Goal: Task Accomplishment & Management: Use online tool/utility

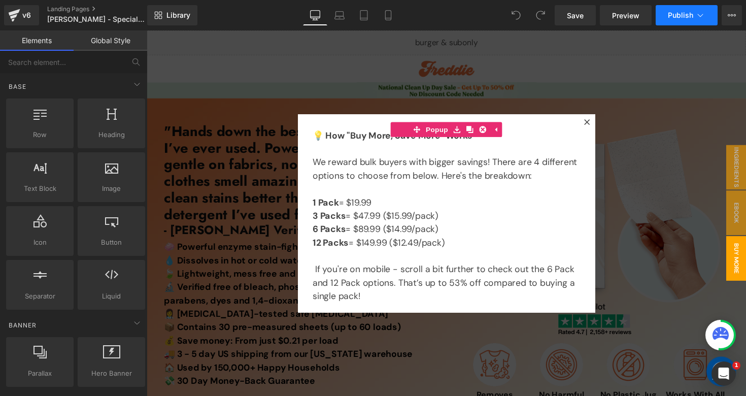
click at [688, 12] on span "Publish" at bounding box center [680, 15] width 25 height 8
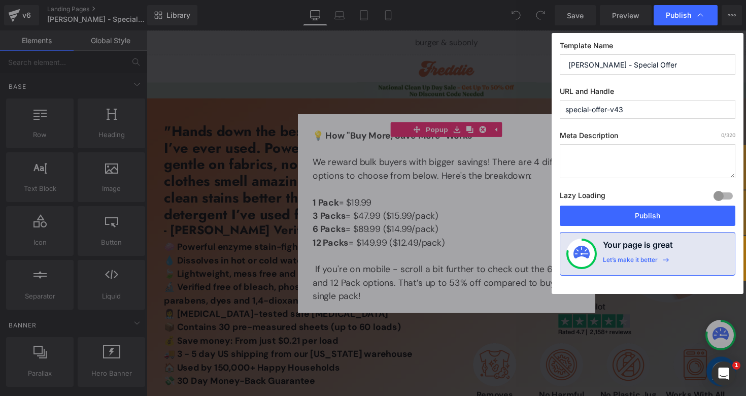
click at [639, 108] on input "special-offer-v43" at bounding box center [648, 109] width 176 height 19
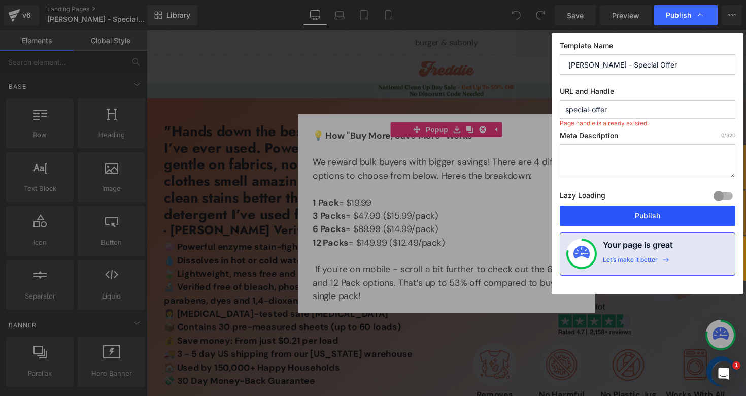
click at [576, 215] on button "Publish" at bounding box center [648, 215] width 176 height 20
click at [614, 113] on input "special-offer" at bounding box center [648, 109] width 176 height 19
type input "special-offer"
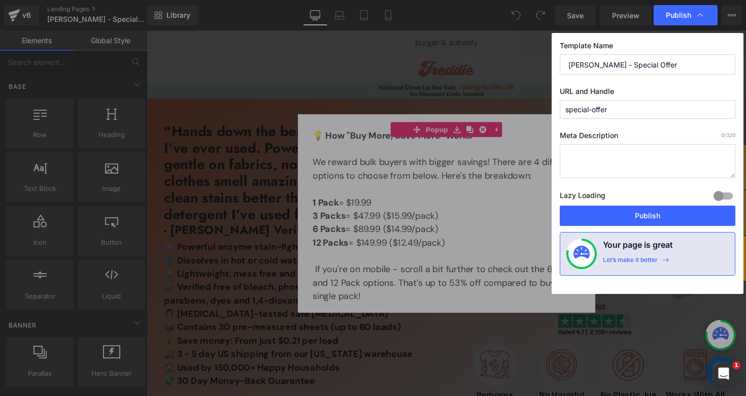
click at [594, 201] on label "Lazy Loading Build" at bounding box center [583, 197] width 46 height 17
click at [582, 217] on button "Publish" at bounding box center [648, 215] width 176 height 20
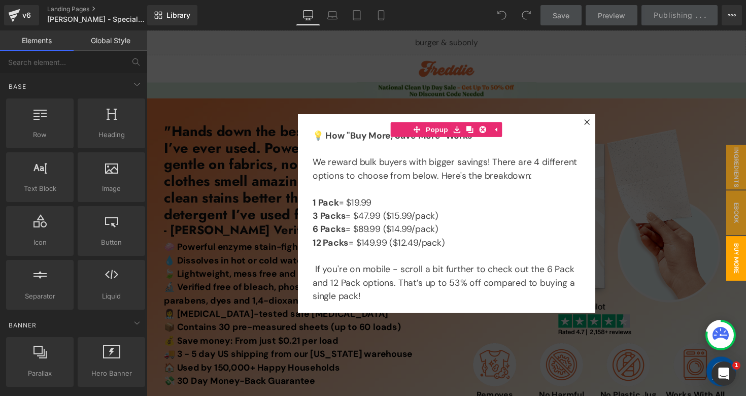
click at [638, 176] on div at bounding box center [454, 217] width 614 height 374
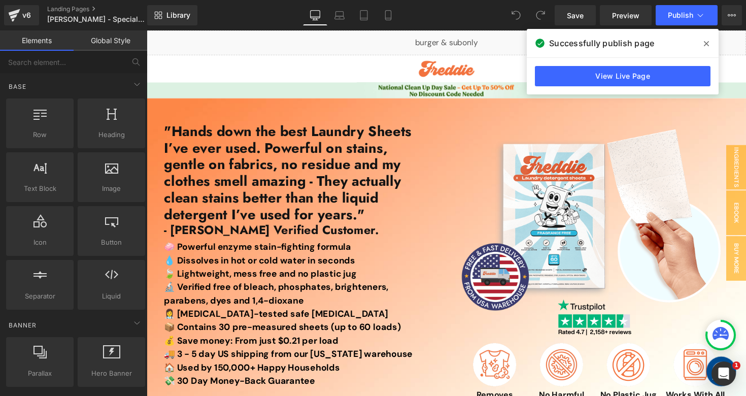
click at [706, 42] on icon at bounding box center [706, 44] width 5 height 8
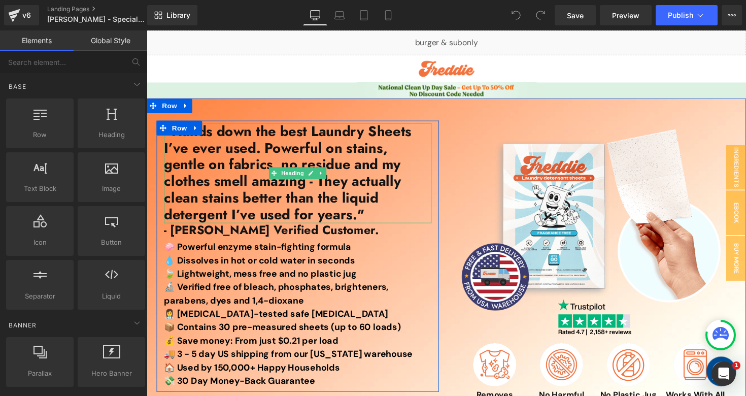
click at [336, 174] on h1 ""Hands down the best Laundry Sheets I’ve ever used. Powerful on stains, gentle …" at bounding box center [301, 176] width 274 height 102
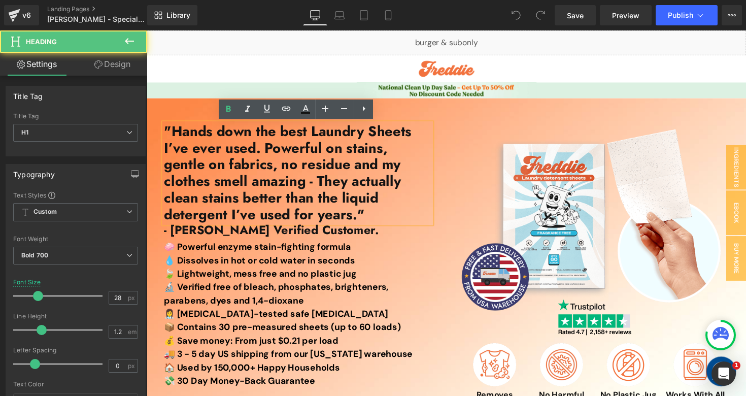
click at [336, 174] on h1 ""Hands down the best Laundry Sheets I’ve ever used. Powerful on stains, gentle …" at bounding box center [301, 176] width 274 height 102
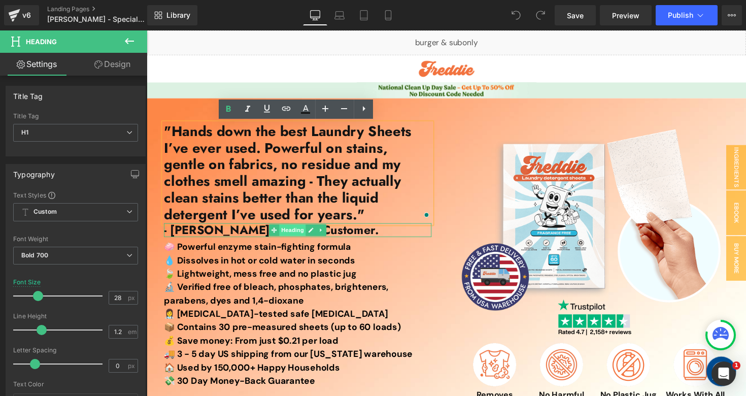
click at [289, 235] on span "Heading" at bounding box center [296, 235] width 27 height 12
click at [294, 234] on span "Heading" at bounding box center [296, 235] width 27 height 12
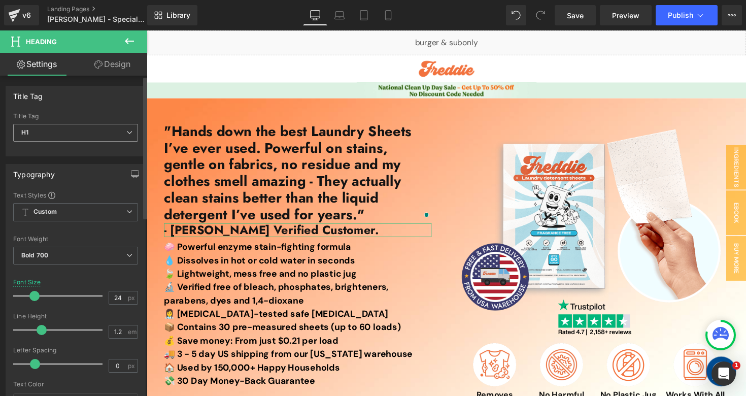
click at [127, 134] on icon at bounding box center [129, 132] width 6 height 6
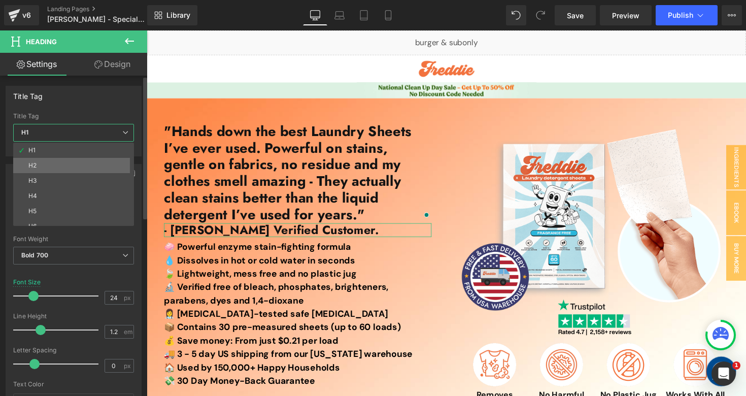
click at [83, 163] on li "H2" at bounding box center [75, 165] width 125 height 15
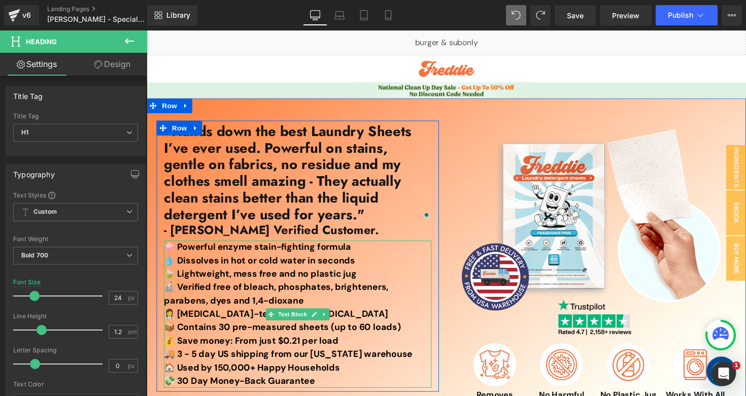
click at [215, 288] on strong "🔬 Verified free of bleach, phosphates, brighteners, parabens, dyes and 1,4-diox…" at bounding box center [279, 300] width 230 height 26
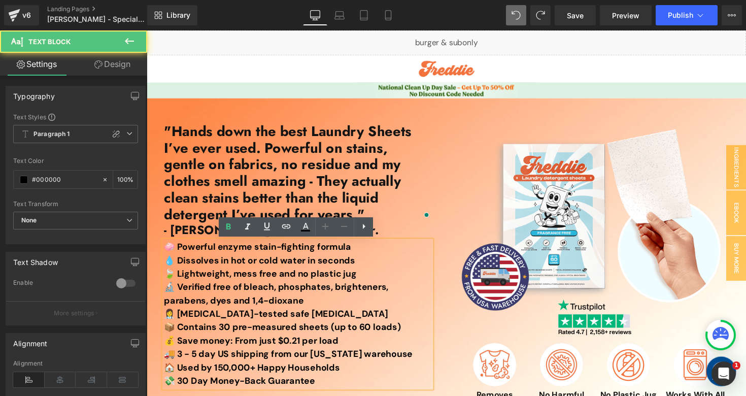
click at [215, 288] on strong "🔬 Verified free of bleach, phosphates, brighteners, parabens, dyes and 1,4-diox…" at bounding box center [279, 300] width 230 height 26
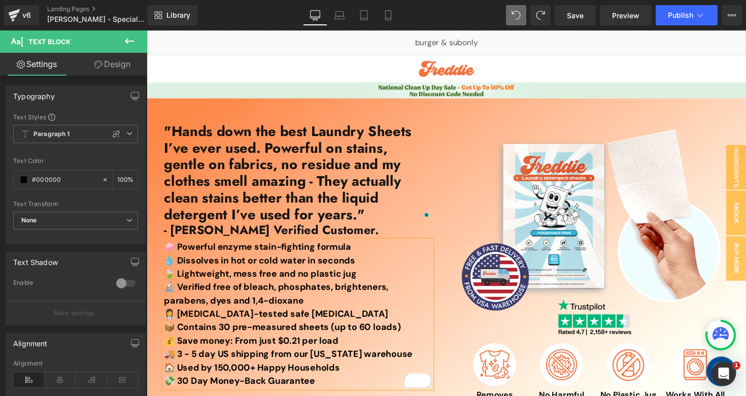
copy div "🧼 Powerful enzyme stain-fighting formula 💧 Dissolves in hot or cold water in se…"
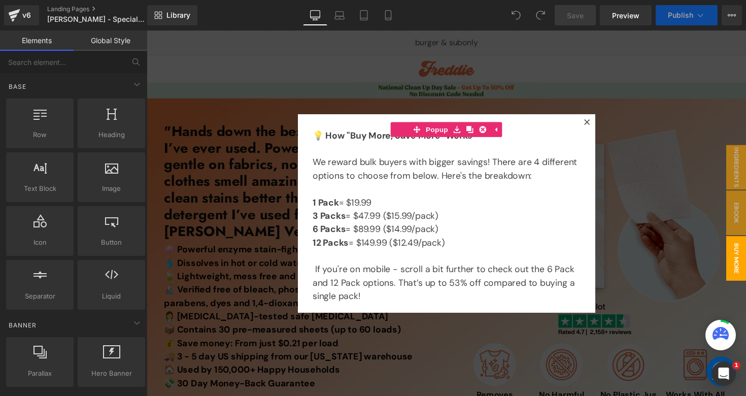
click at [685, 61] on div at bounding box center [454, 217] width 614 height 374
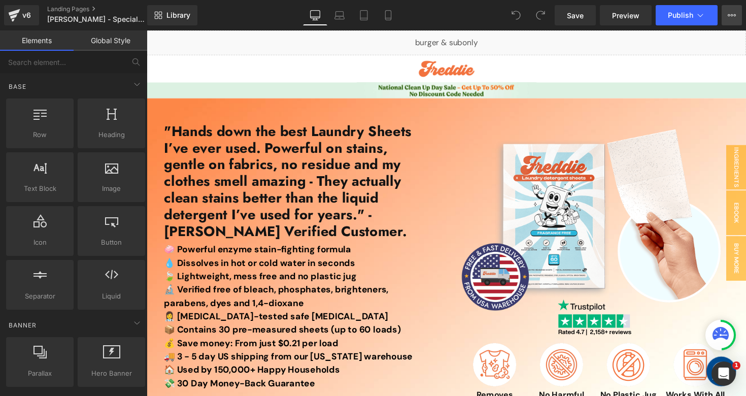
click at [730, 23] on button "View Live Page View with current Template Save Template to Library Schedule Pub…" at bounding box center [731, 15] width 20 height 20
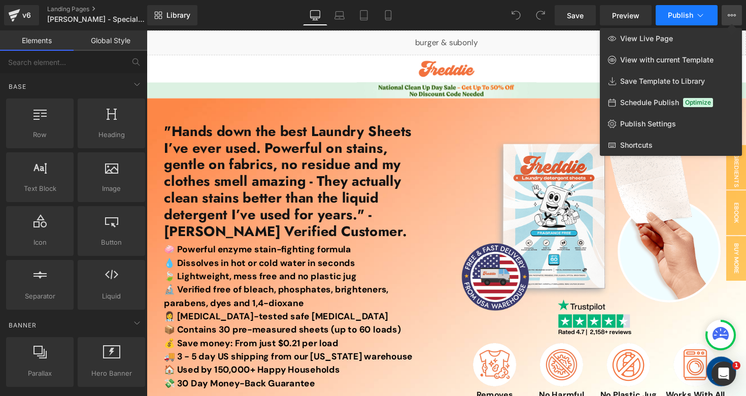
click at [680, 19] on span "Publish" at bounding box center [680, 15] width 25 height 8
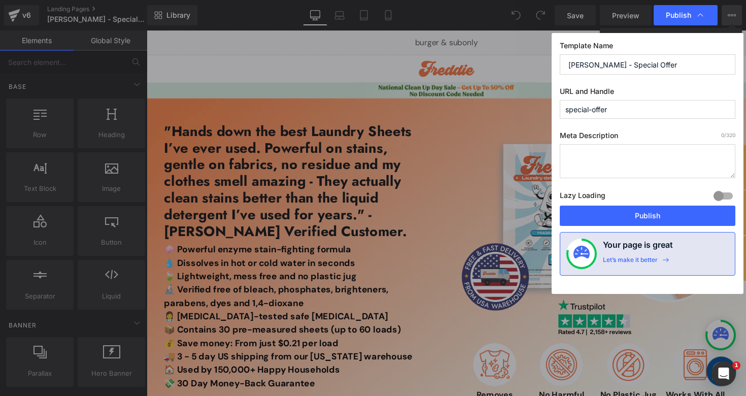
click at [642, 120] on div "Template Name Freddie - Special Offer URL and Handle special-offer Meta Descrip…" at bounding box center [647, 163] width 192 height 261
click at [624, 109] on input "special-offer" at bounding box center [648, 109] width 176 height 19
type input "special-offer-old3"
click at [675, 66] on input "[PERSON_NAME] - Special Offer" at bounding box center [648, 64] width 176 height 20
type input "Freddie - Special Offer (Bigger font on H1)"
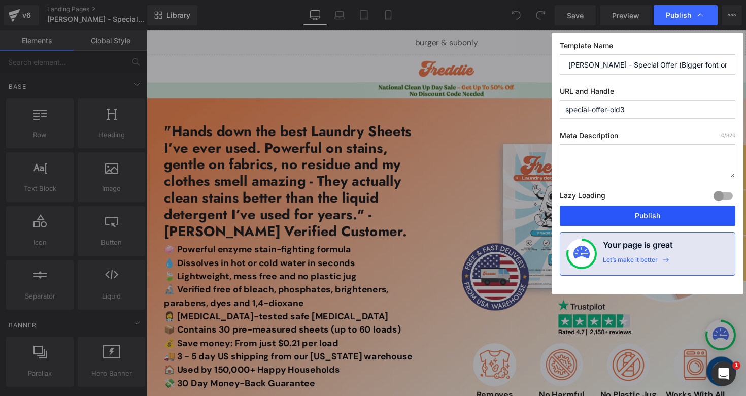
click at [604, 223] on button "Publish" at bounding box center [648, 215] width 176 height 20
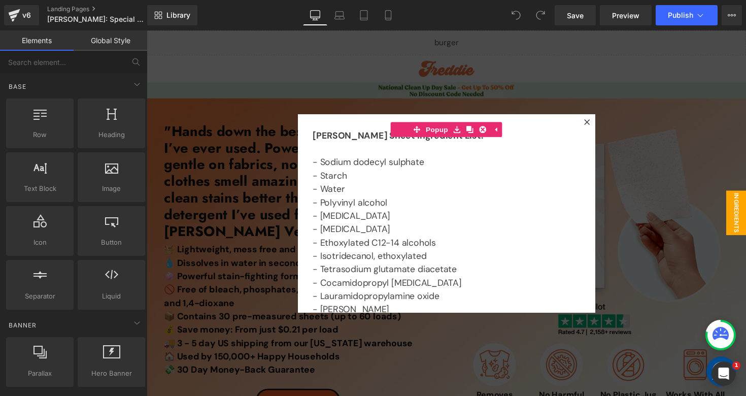
click at [529, 98] on div at bounding box center [454, 217] width 614 height 374
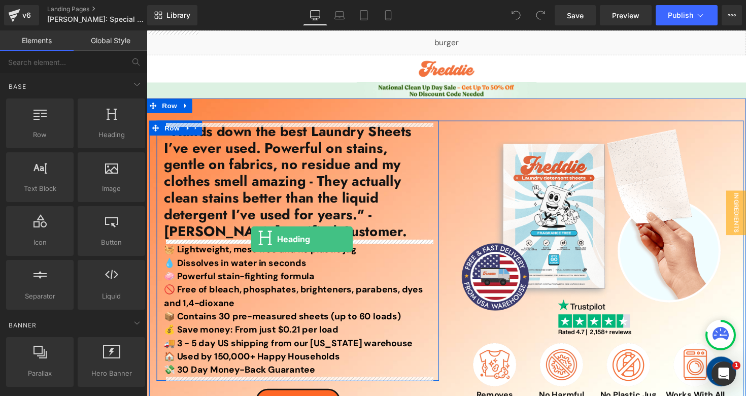
drag, startPoint x: 246, startPoint y: 150, endPoint x: 254, endPoint y: 244, distance: 94.2
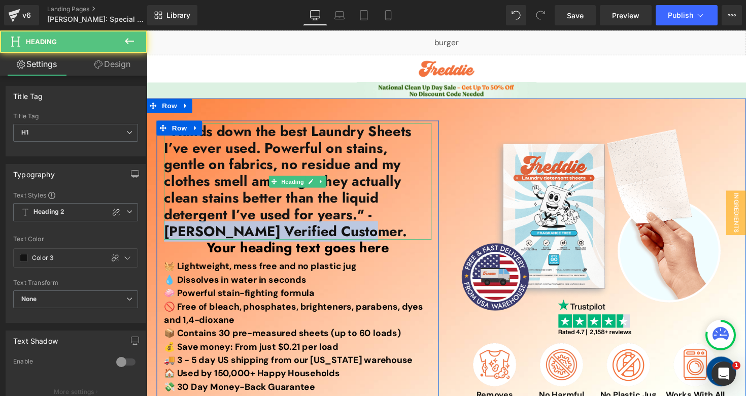
drag, startPoint x: 241, startPoint y: 219, endPoint x: 262, endPoint y: 237, distance: 28.1
click at [262, 237] on h1 ""Hands down the best Laundry Sheets I’ve ever used. Powerful on stains, gentle …" at bounding box center [301, 184] width 274 height 119
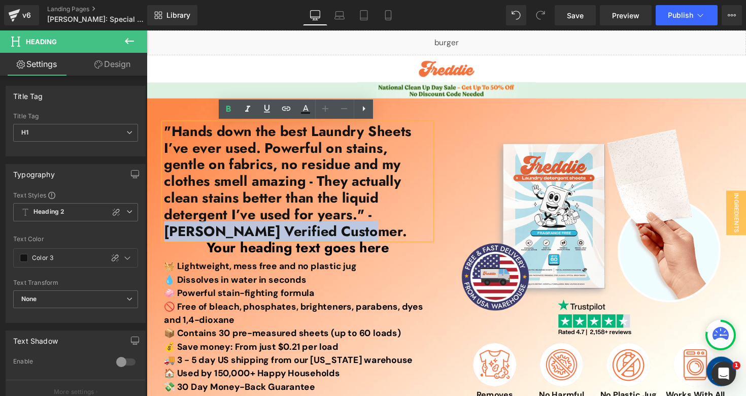
click at [245, 220] on h1 ""Hands down the best Laundry Sheets I’ve ever used. Powerful on stains, gentle …" at bounding box center [301, 184] width 274 height 119
copy h1 "- [PERSON_NAME] Verified Customer."
drag, startPoint x: 234, startPoint y: 219, endPoint x: 258, endPoint y: 237, distance: 29.6
click at [258, 237] on h1 ""Hands down the best Laundry Sheets I’ve ever used. Powerful on stains, gentle …" at bounding box center [301, 184] width 274 height 119
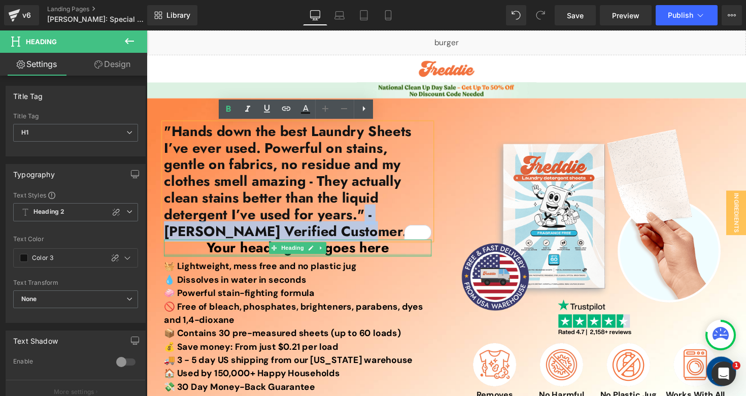
click at [238, 259] on div at bounding box center [301, 260] width 274 height 3
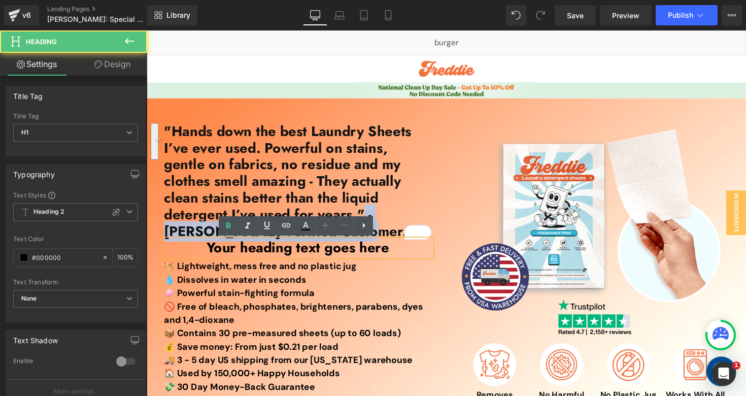
click at [238, 259] on h1 "Your heading text goes here" at bounding box center [301, 253] width 274 height 17
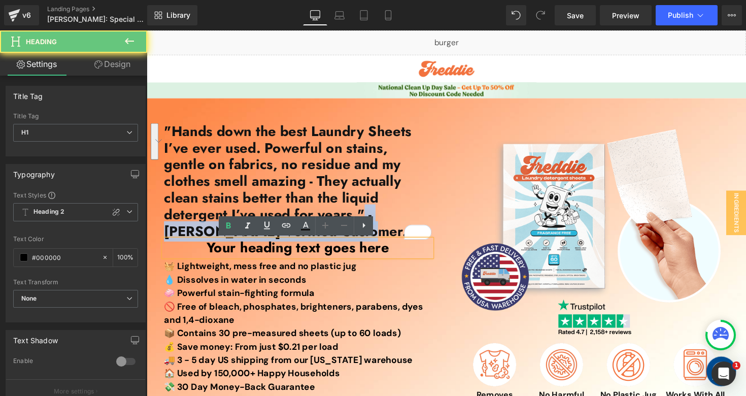
click at [253, 256] on h1 "Your heading text goes here" at bounding box center [301, 253] width 274 height 17
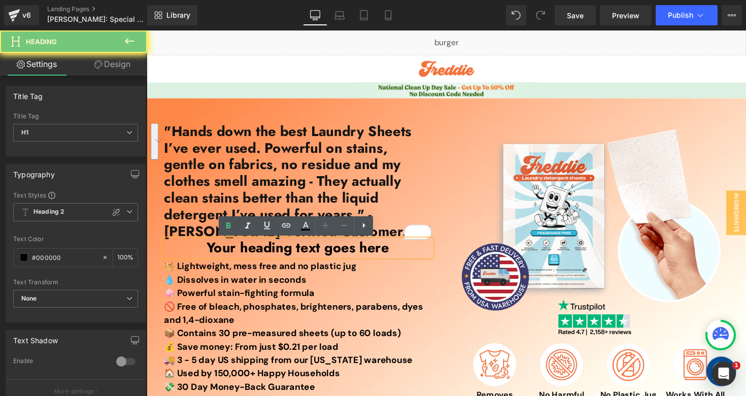
click at [253, 256] on h1 "Your heading text goes here" at bounding box center [301, 253] width 274 height 17
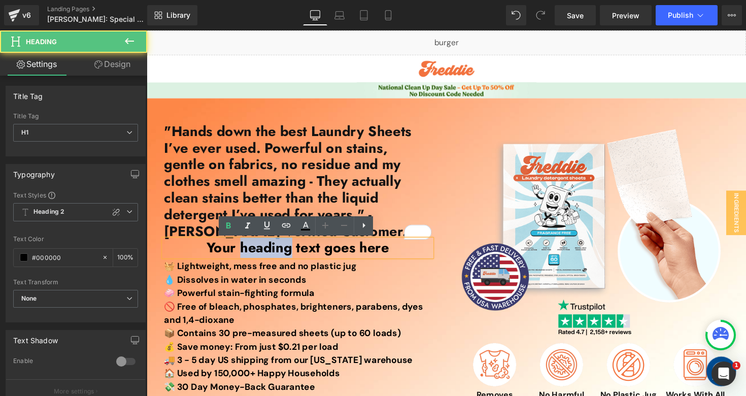
click at [253, 256] on h1 "Your heading text goes here" at bounding box center [301, 253] width 274 height 17
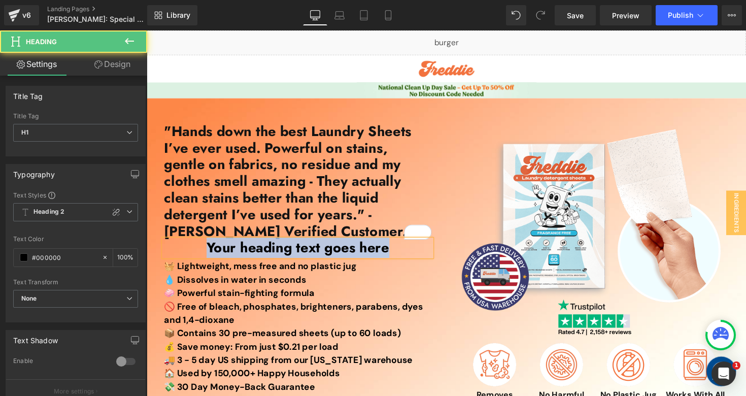
paste div
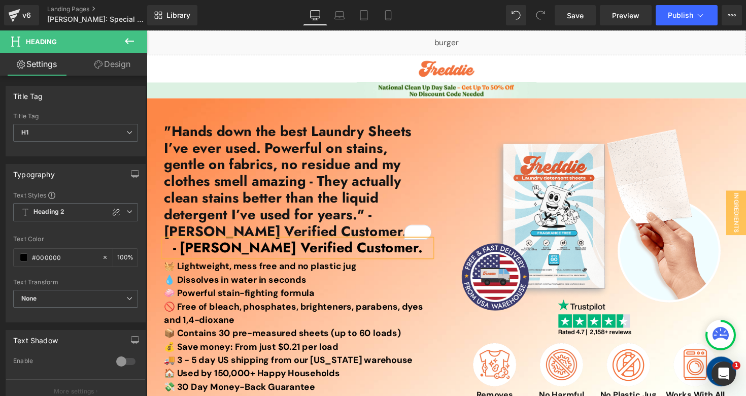
click at [198, 246] on h1 "- [PERSON_NAME] Verified Customer." at bounding box center [301, 253] width 274 height 17
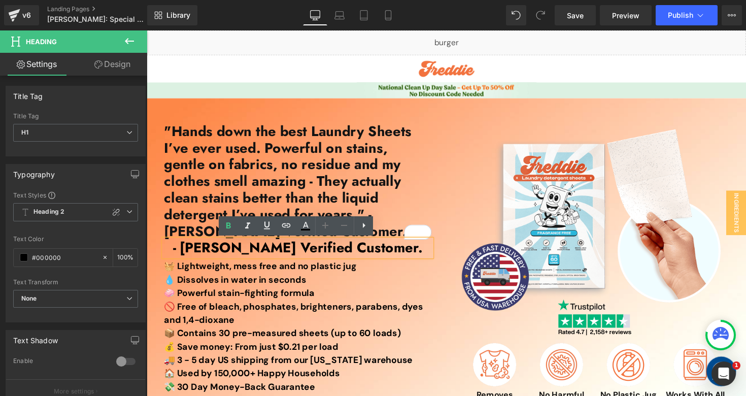
click at [201, 250] on h1 "- [PERSON_NAME] Verified Customer." at bounding box center [301, 253] width 274 height 17
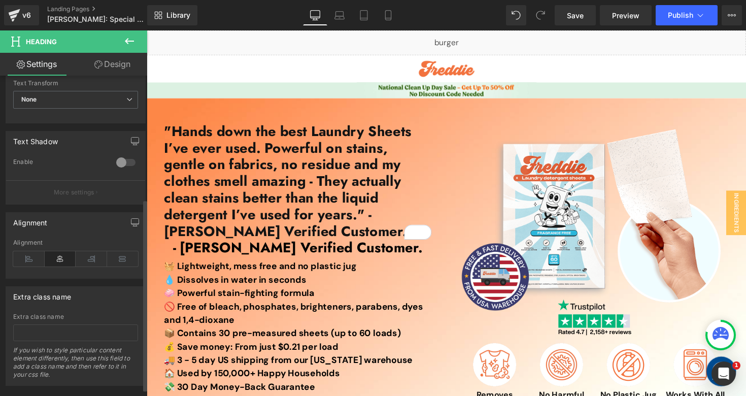
scroll to position [207, 0]
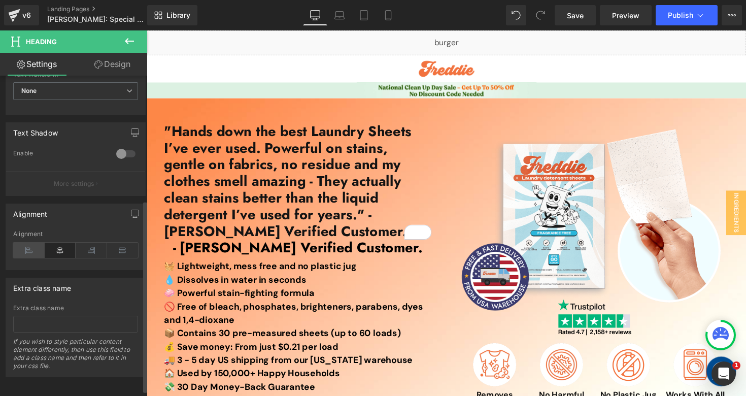
click at [28, 254] on icon at bounding box center [28, 249] width 31 height 15
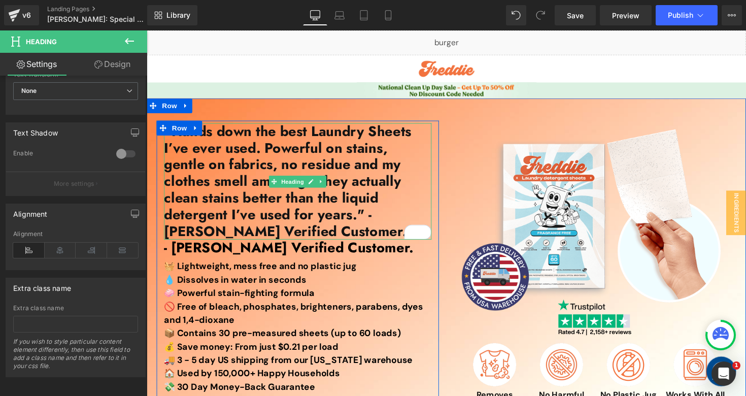
click at [257, 234] on h1 ""Hands down the best Laundry Sheets I’ve ever used. Powerful on stains, gentle …" at bounding box center [301, 184] width 274 height 119
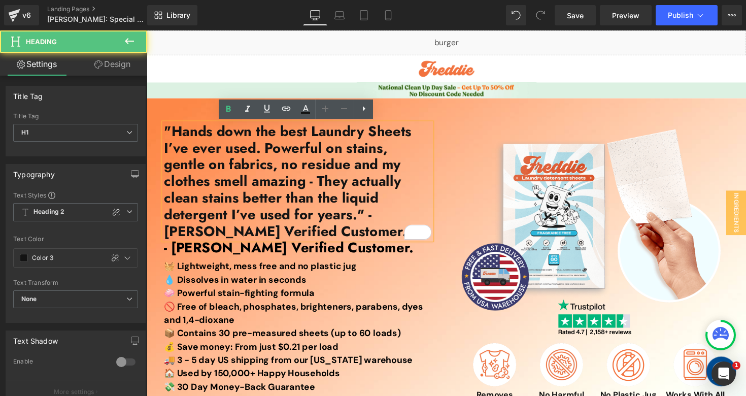
click at [257, 234] on h1 ""Hands down the best Laundry Sheets I’ve ever used. Powerful on stains, gentle …" at bounding box center [301, 184] width 274 height 119
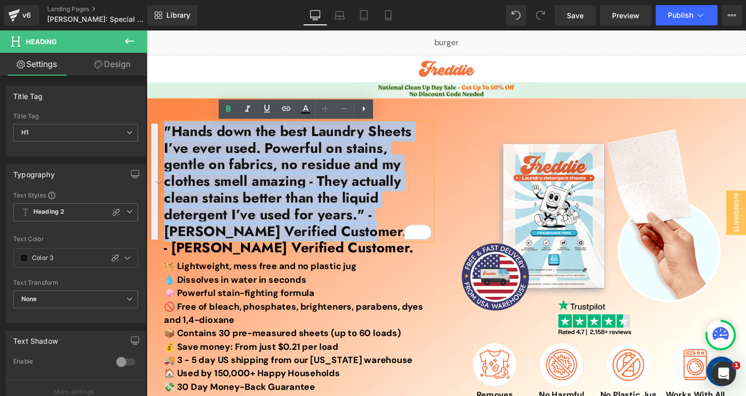
drag, startPoint x: 257, startPoint y: 234, endPoint x: 242, endPoint y: 224, distance: 18.2
click at [242, 224] on h1 ""Hands down the best Laundry Sheets I’ve ever used. Powerful on stains, gentle …" at bounding box center [301, 184] width 274 height 119
click at [274, 202] on h1 ""Hands down the best Laundry Sheets I’ve ever used. Powerful on stains, gentle …" at bounding box center [301, 184] width 274 height 119
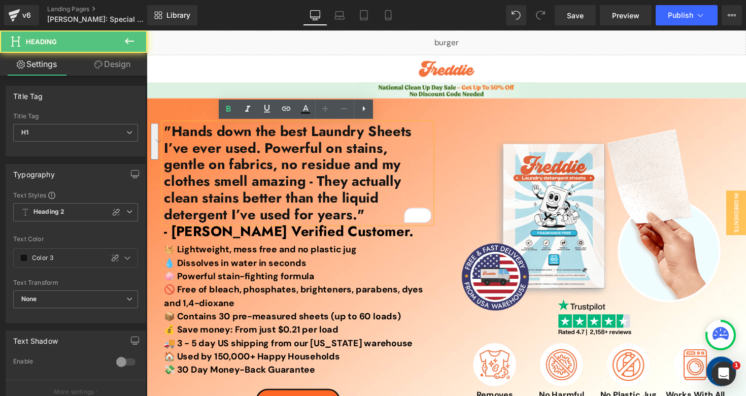
drag, startPoint x: 238, startPoint y: 221, endPoint x: 253, endPoint y: 241, distance: 25.0
click at [253, 241] on div ""Hands down the best Laundry Sheets I’ve ever used. Powerful on stains, gentle …" at bounding box center [301, 255] width 289 height 260
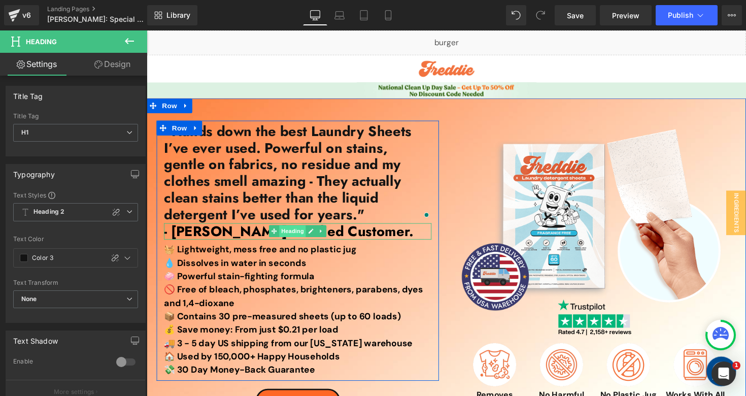
click at [293, 236] on span "Heading" at bounding box center [296, 236] width 27 height 12
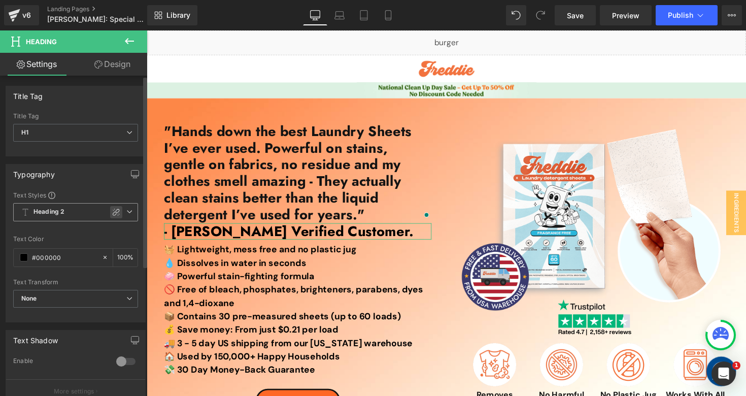
click at [113, 213] on icon at bounding box center [116, 211] width 7 height 7
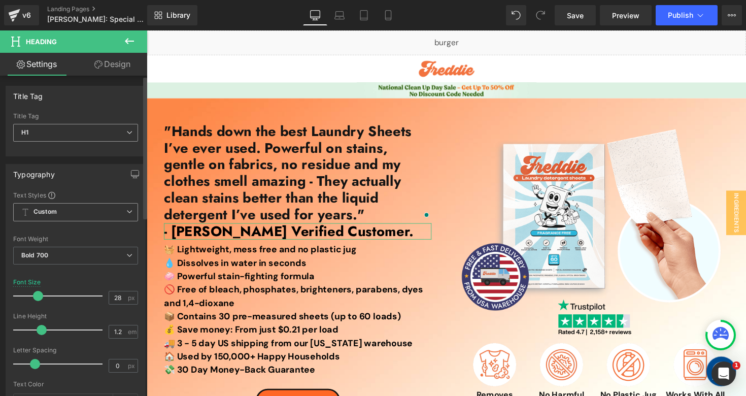
click at [128, 131] on icon at bounding box center [129, 132] width 6 height 6
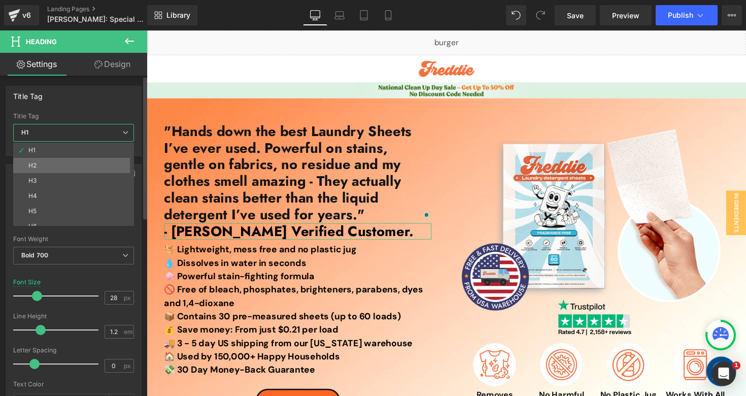
click at [89, 164] on li "H2" at bounding box center [75, 165] width 125 height 15
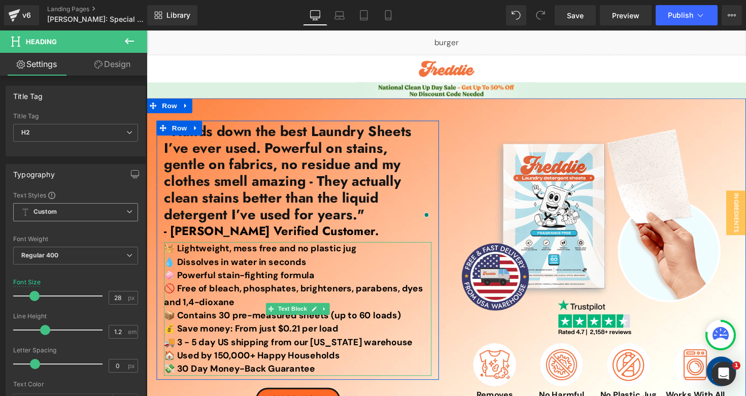
click at [220, 299] on b "🚫 Free of bleach, phosphates, brighteners, parabens, dyes and 1,4-dioxane" at bounding box center [296, 302] width 265 height 26
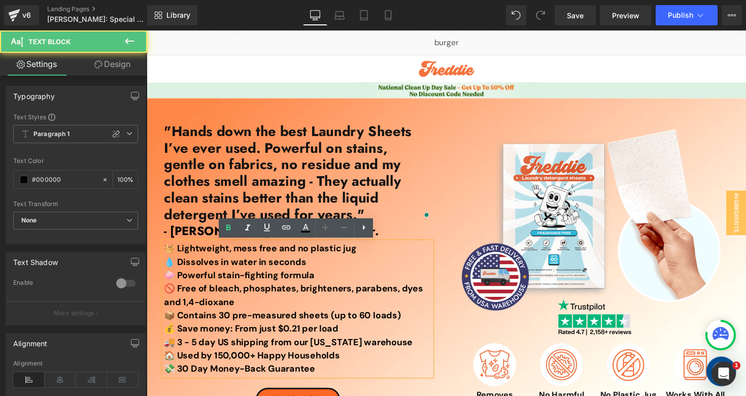
click at [220, 299] on b "🚫 Free of bleach, phosphates, brighteners, parabens, dyes and 1,4-dioxane" at bounding box center [296, 302] width 265 height 26
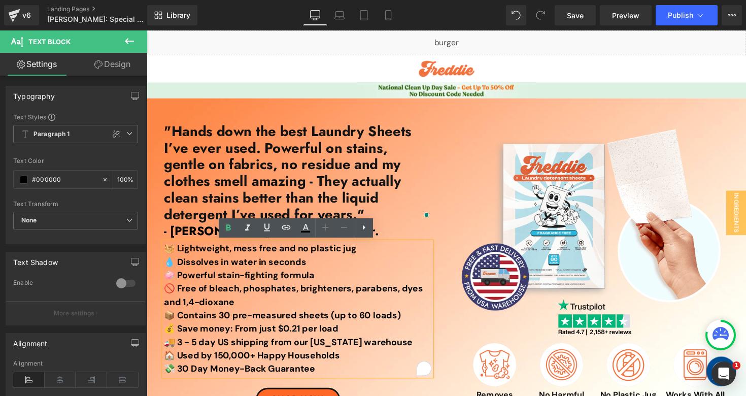
paste div "To enrich screen reader interactions, please activate Accessibility in Grammarl…"
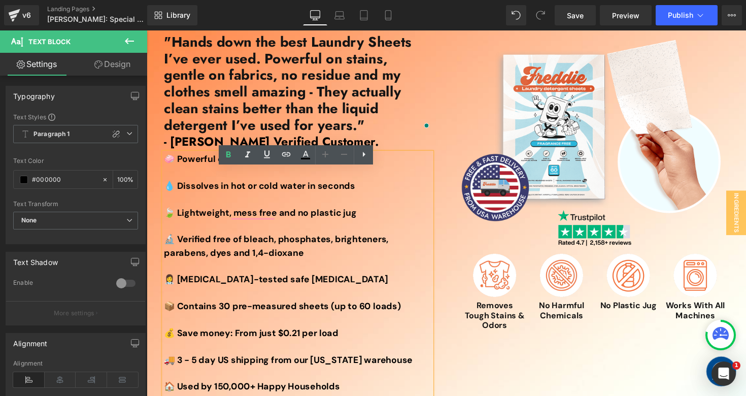
scroll to position [93, 0]
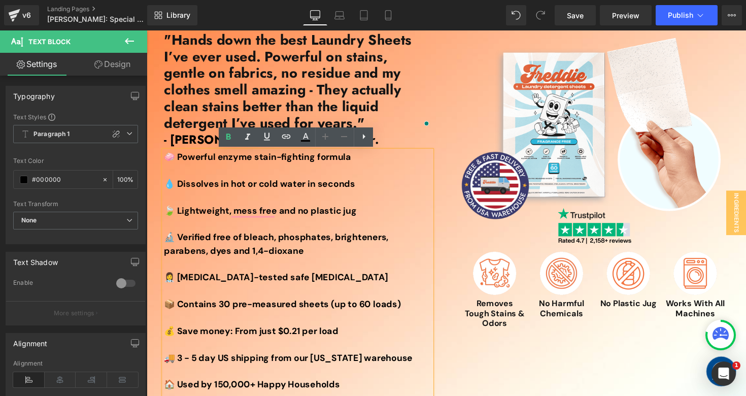
click at [220, 299] on p "To enrich screen reader interactions, please activate Accessibility in Grammarl…" at bounding box center [301, 298] width 274 height 14
click at [207, 179] on p "To enrich screen reader interactions, please activate Accessibility in Grammarl…" at bounding box center [301, 174] width 274 height 14
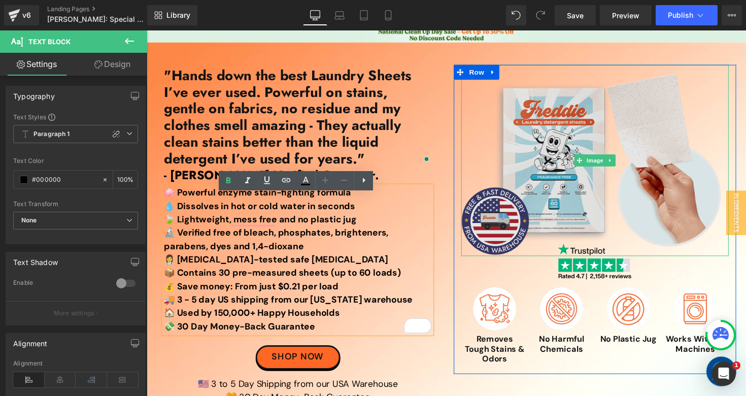
scroll to position [0, 0]
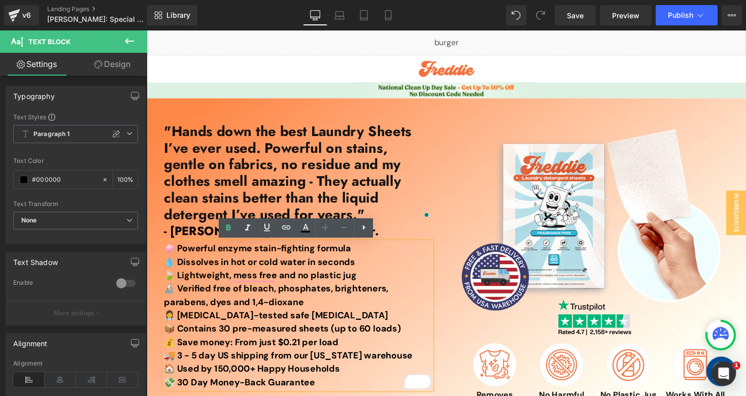
click at [473, 12] on div "Library Desktop Desktop Laptop Tablet Mobile Save Preview Publish Scheduled Vie…" at bounding box center [446, 15] width 599 height 20
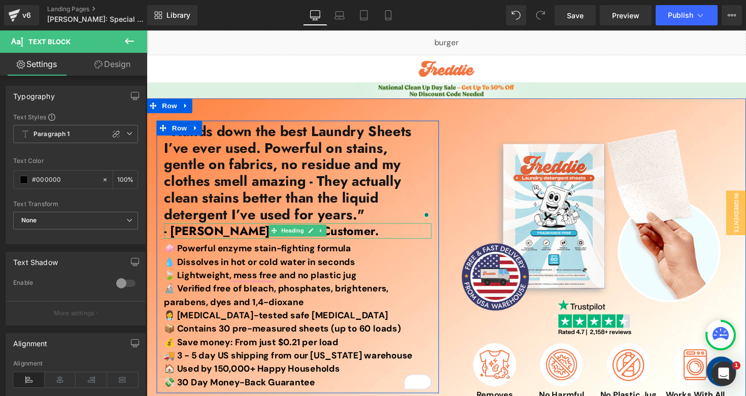
click at [183, 231] on h2 "- [PERSON_NAME] Verified Customer." at bounding box center [301, 236] width 274 height 16
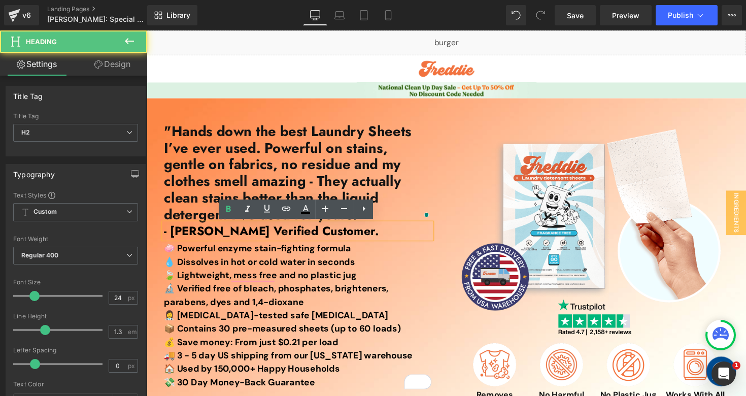
click at [169, 235] on h2 "- [PERSON_NAME] Verified Customer." at bounding box center [301, 236] width 274 height 16
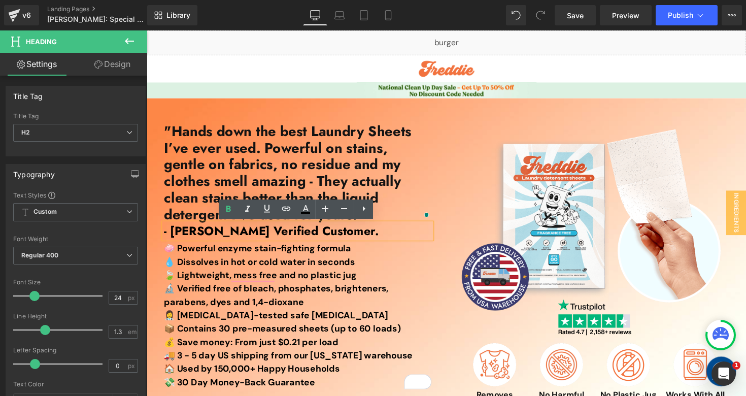
click at [480, 23] on div "Library Desktop Desktop Laptop Tablet Mobile Save Preview Publish Scheduled Vie…" at bounding box center [446, 15] width 599 height 20
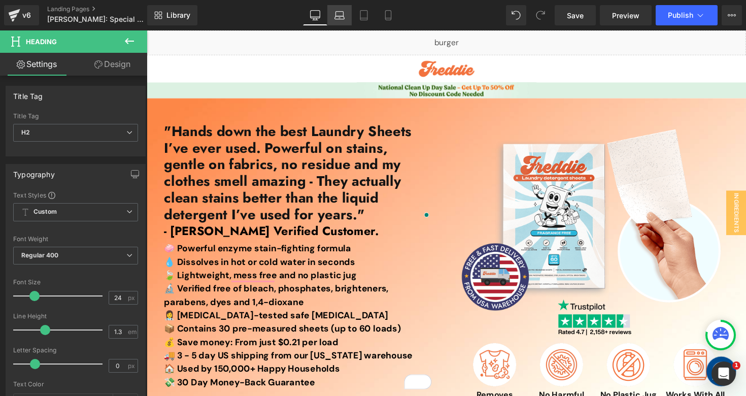
click at [343, 14] on icon at bounding box center [340, 14] width 8 height 5
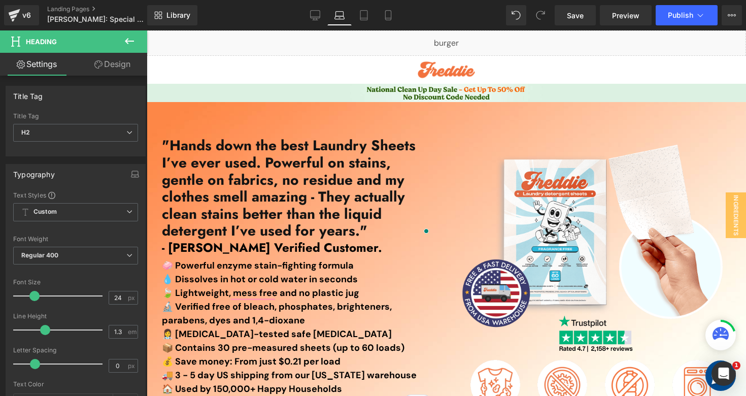
scroll to position [9, 0]
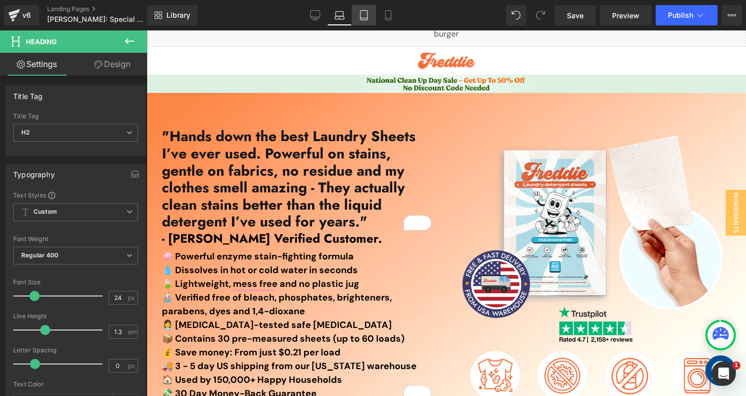
click at [369, 17] on link "Tablet" at bounding box center [364, 15] width 24 height 20
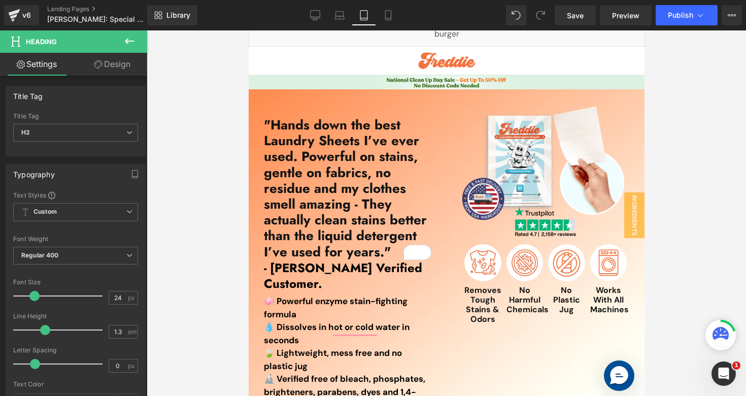
scroll to position [39, 0]
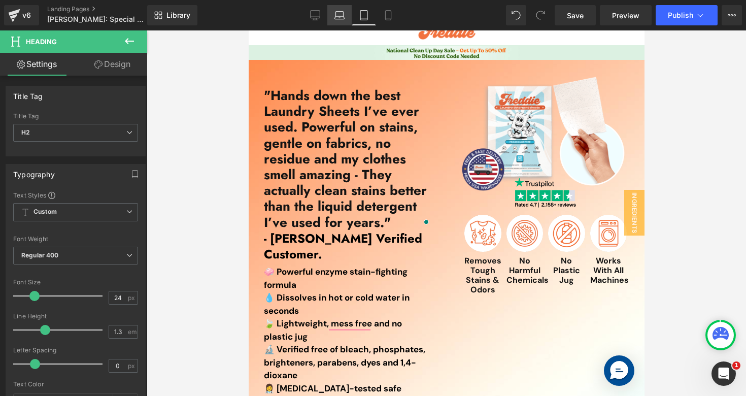
click at [342, 17] on icon at bounding box center [339, 15] width 10 height 10
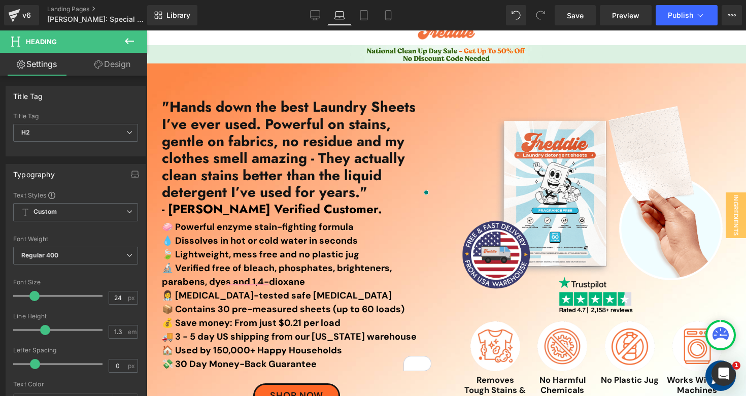
scroll to position [12, 0]
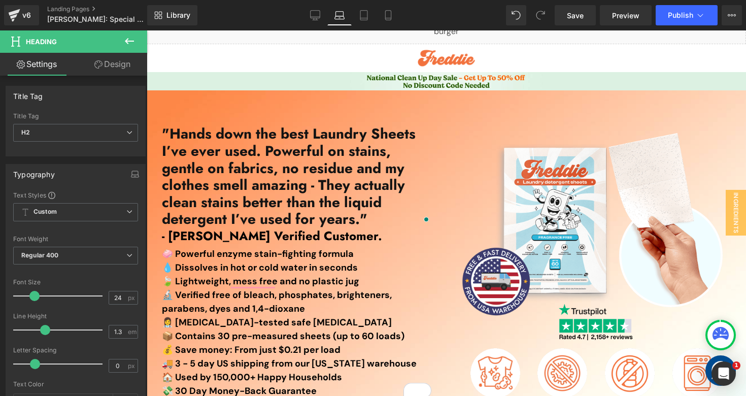
click at [325, 151] on h1 ""Hands down the best Laundry Sheets I’ve ever used. Powerful on stains, gentle …" at bounding box center [296, 176] width 269 height 102
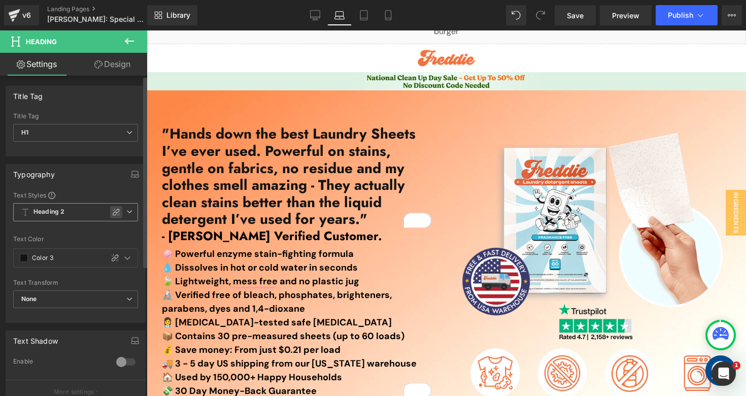
click at [112, 211] on icon at bounding box center [116, 212] width 8 height 8
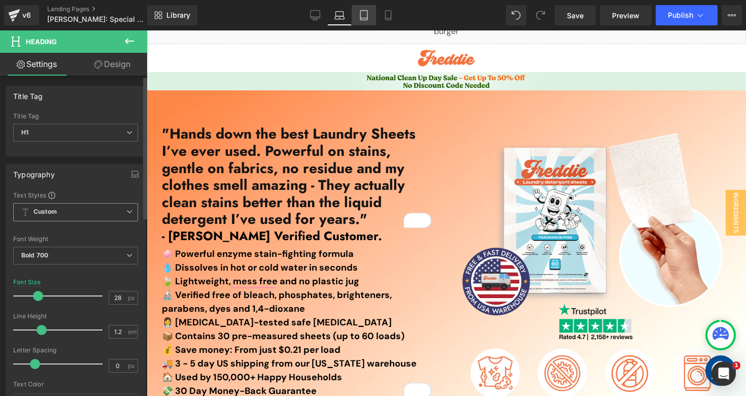
click at [371, 11] on link "Tablet" at bounding box center [364, 15] width 24 height 20
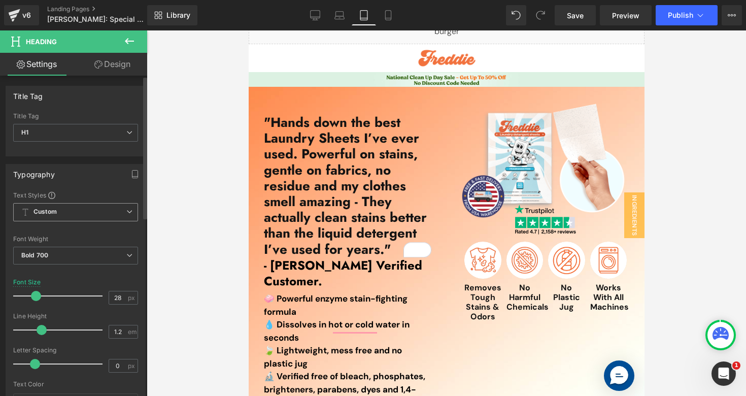
scroll to position [1, 0]
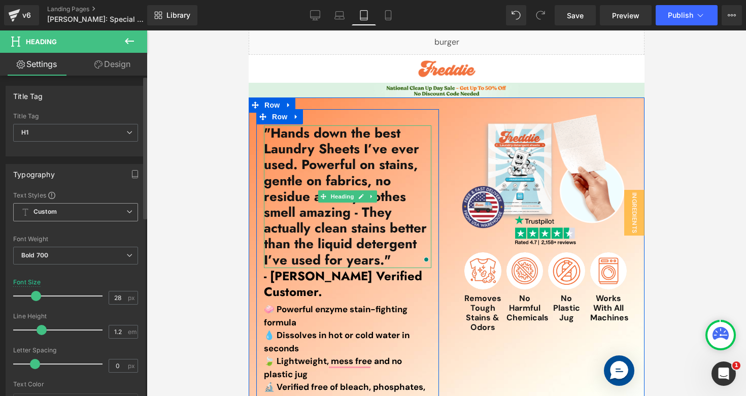
click at [308, 171] on h1 ""Hands down the best Laundry Sheets I’ve ever used. Powerful on stains, gentle …" at bounding box center [346, 196] width 167 height 143
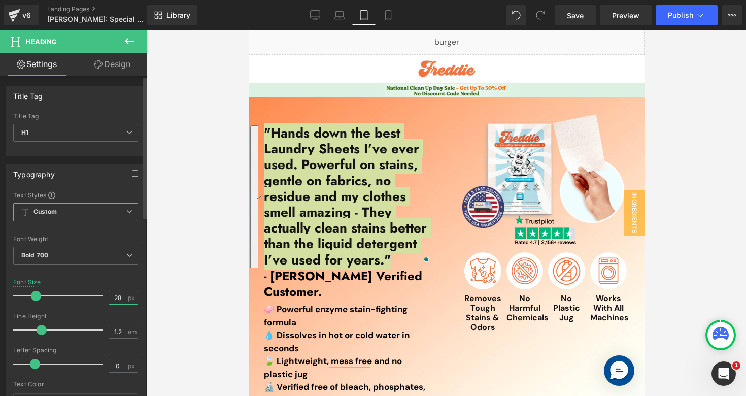
click at [119, 300] on input "28" at bounding box center [118, 297] width 18 height 13
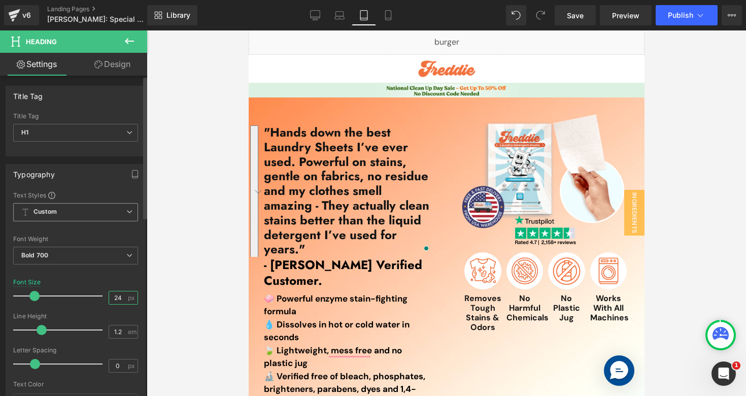
type input "24"
click at [108, 281] on div "Font Size 24 px" at bounding box center [75, 295] width 125 height 34
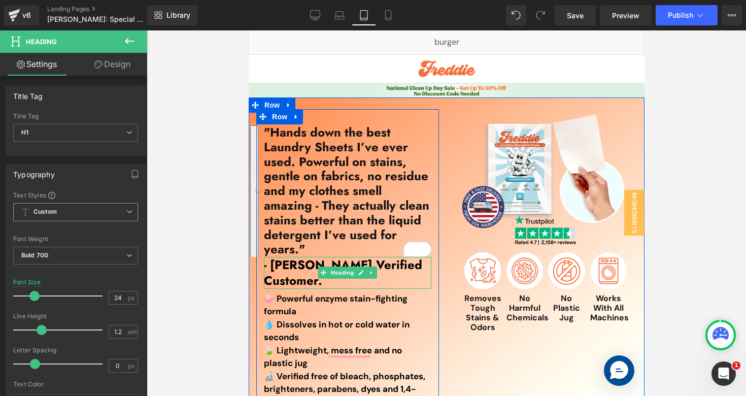
click at [297, 283] on h2 "- [PERSON_NAME] Verified Customer." at bounding box center [346, 272] width 167 height 31
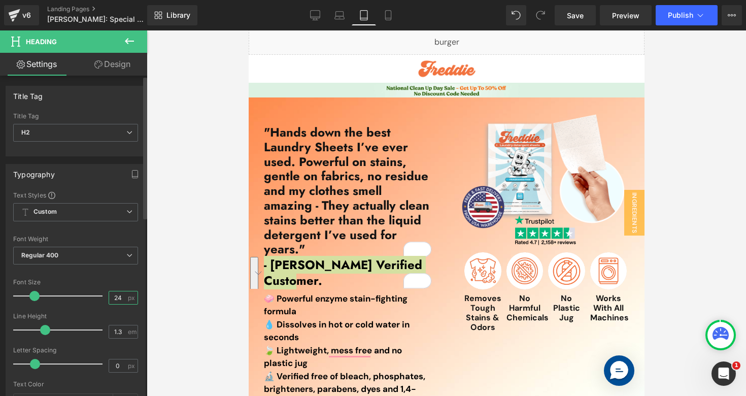
click at [119, 299] on input "24" at bounding box center [118, 297] width 18 height 13
type input "21"
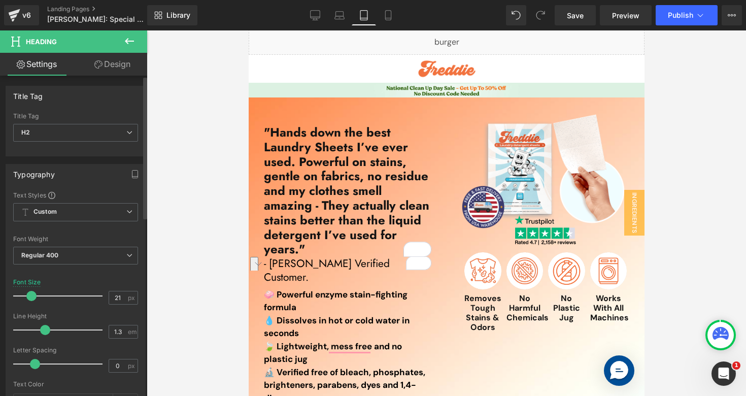
click at [123, 271] on div at bounding box center [75, 272] width 125 height 7
click at [95, 259] on span "Regular 400" at bounding box center [75, 256] width 125 height 18
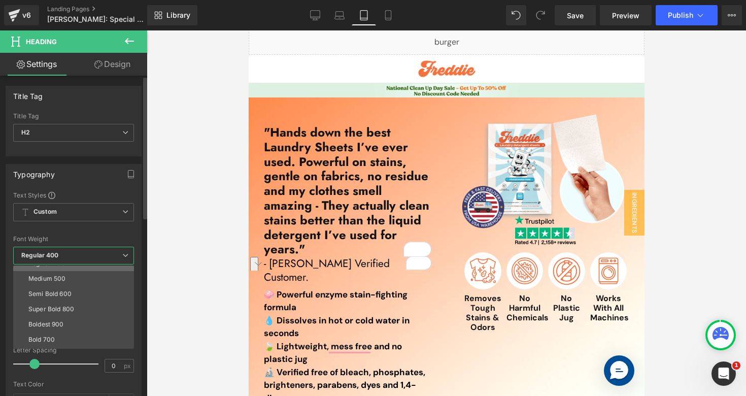
scroll to position [59, 0]
click at [38, 340] on li "Bold 700" at bounding box center [75, 335] width 125 height 15
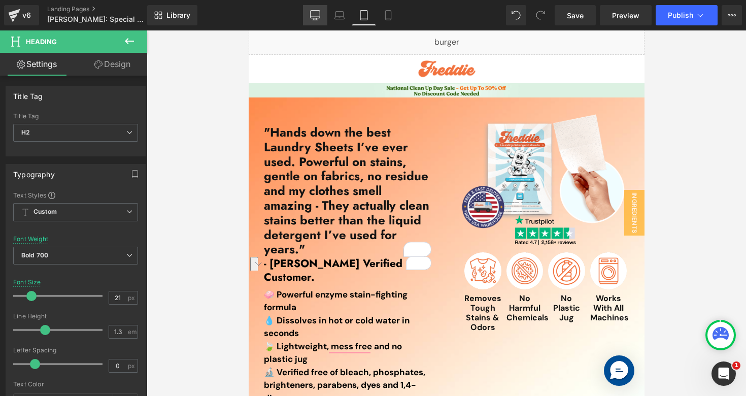
click at [320, 24] on link "Desktop" at bounding box center [315, 15] width 24 height 20
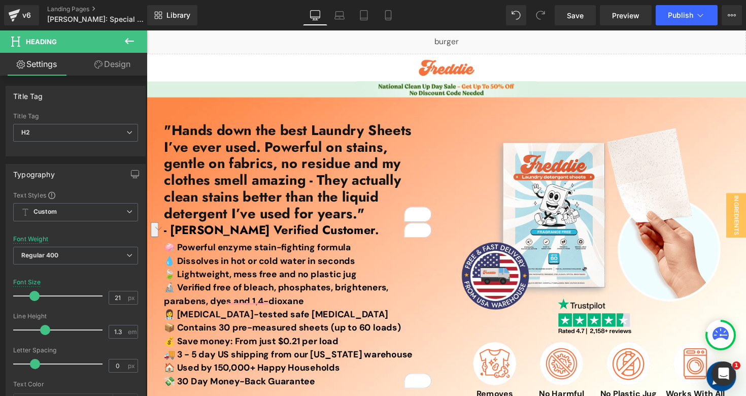
scroll to position [0, 0]
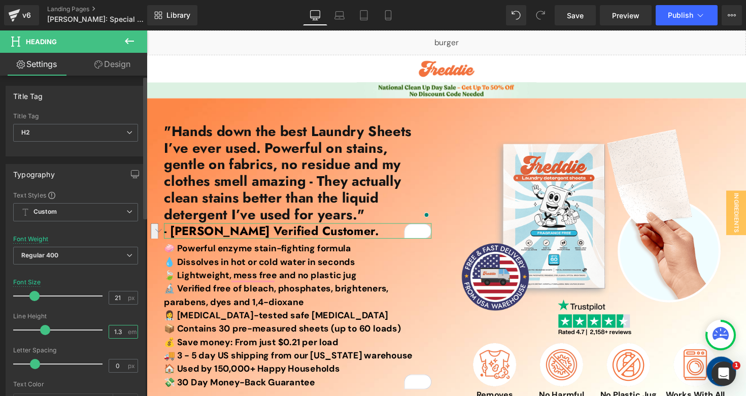
click at [118, 333] on input "1.3" at bounding box center [118, 331] width 18 height 13
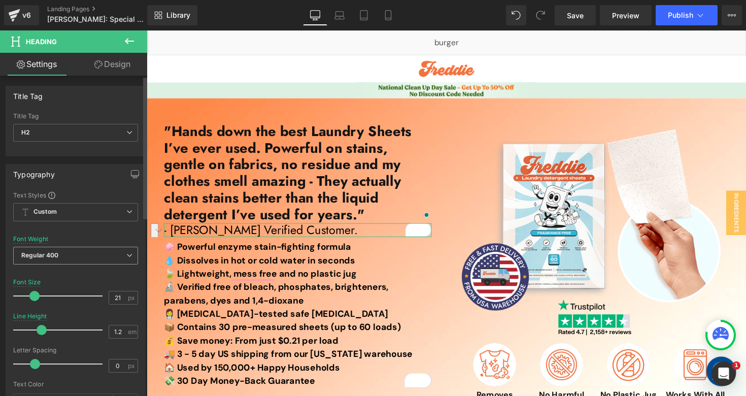
click at [73, 255] on span "Regular 400" at bounding box center [75, 256] width 125 height 18
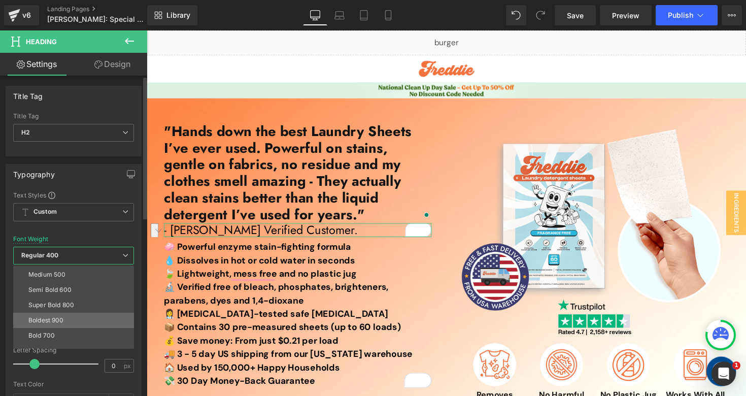
scroll to position [66, 0]
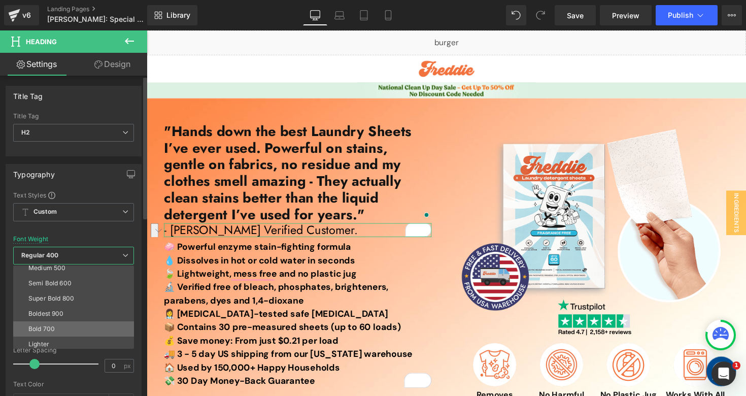
click at [44, 324] on li "Bold 700" at bounding box center [75, 328] width 125 height 15
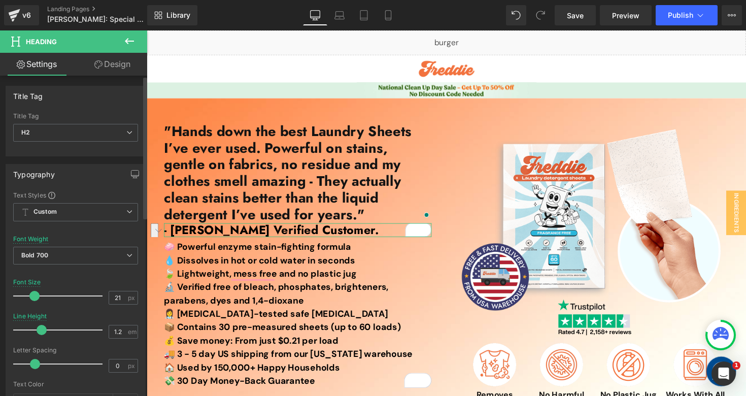
click at [111, 240] on div "Font Weight Bold 700 Thin 100 Semi Thin 200 Light 300 Regular 400 Medium 500 Se…" at bounding box center [75, 255] width 125 height 41
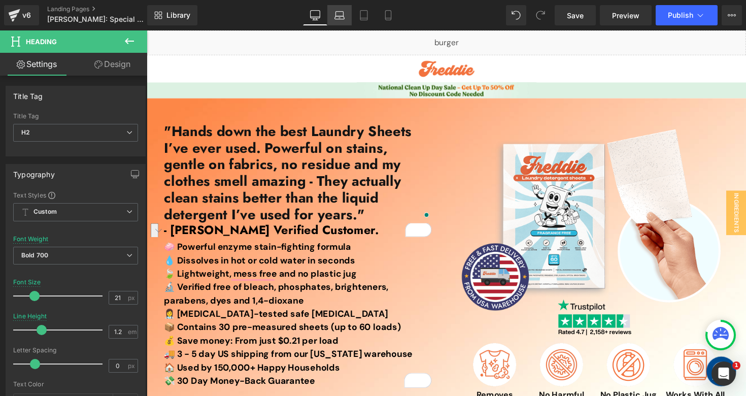
click at [345, 16] on link "Laptop" at bounding box center [339, 15] width 24 height 20
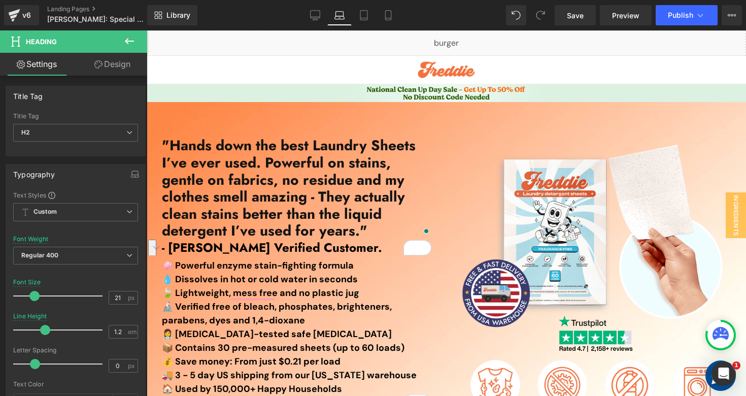
scroll to position [9, 0]
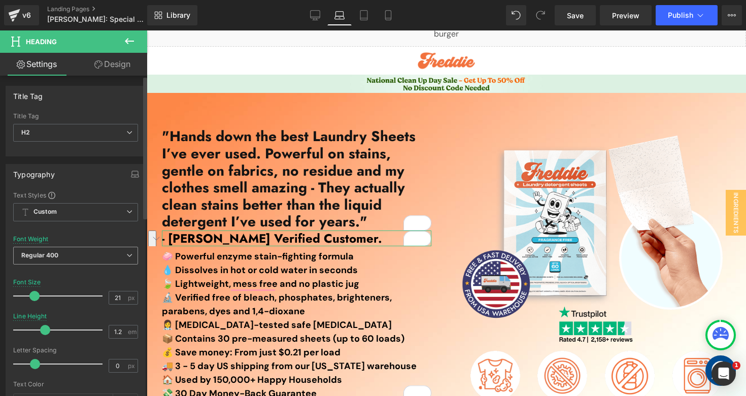
click at [126, 259] on span "Regular 400" at bounding box center [75, 256] width 125 height 18
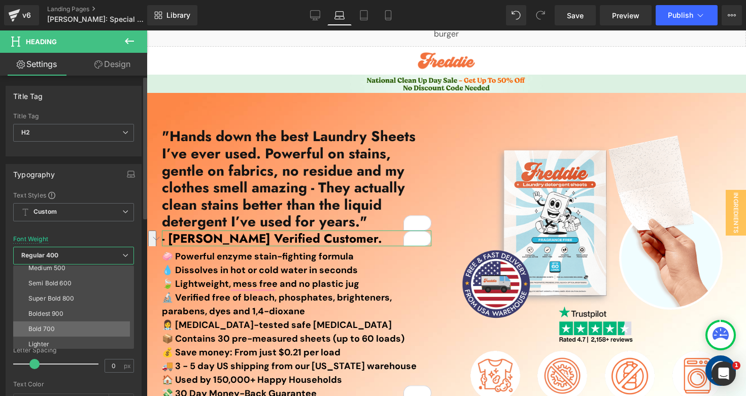
click at [73, 329] on li "Bold 700" at bounding box center [75, 328] width 125 height 15
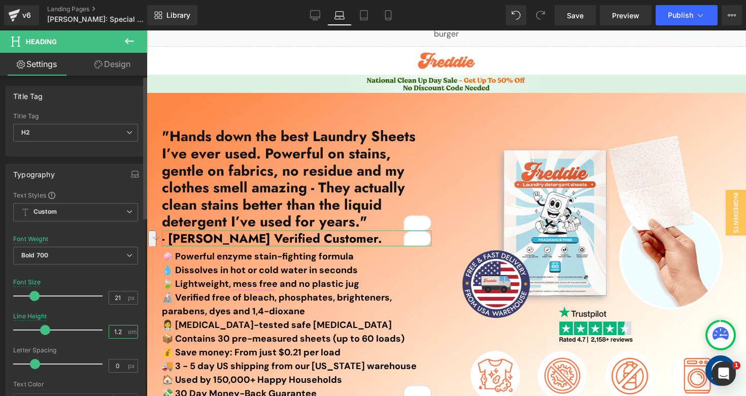
click at [122, 334] on input "1.2" at bounding box center [118, 331] width 18 height 13
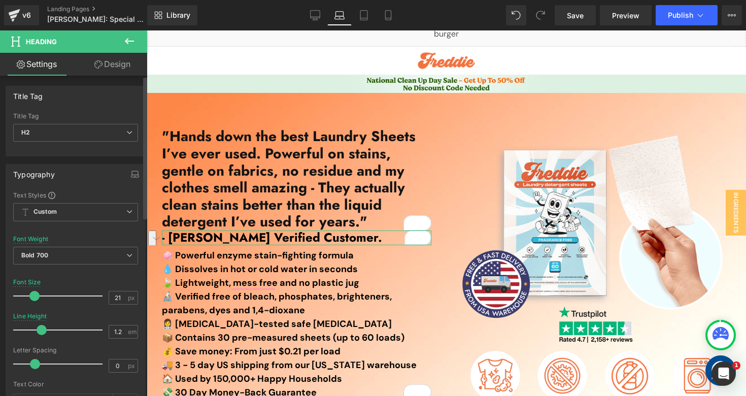
click at [114, 319] on div "Line Height 1.2 em" at bounding box center [75, 329] width 125 height 34
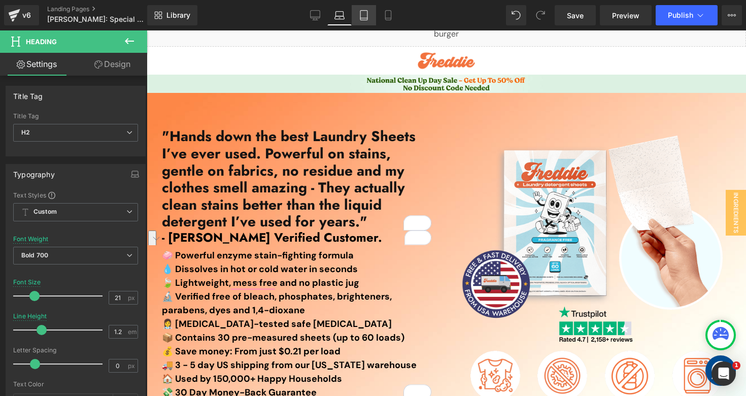
click at [361, 14] on icon at bounding box center [364, 15] width 10 height 10
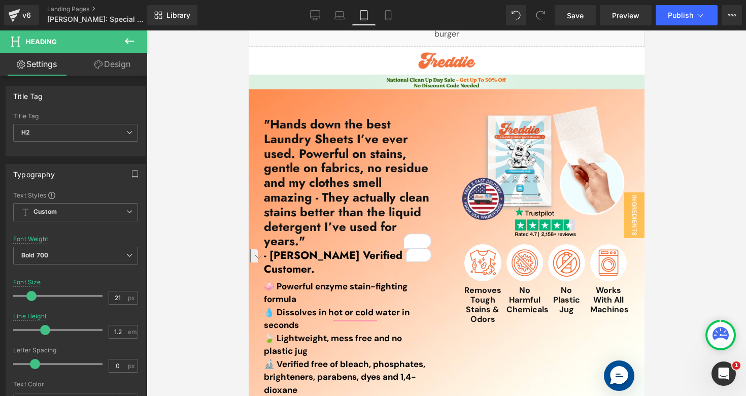
scroll to position [27, 0]
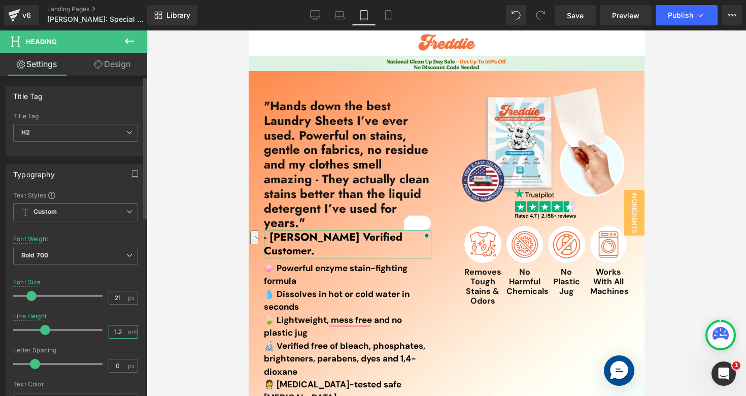
click at [117, 333] on input "1.2" at bounding box center [118, 331] width 18 height 13
type input "1.2"
click at [114, 312] on div "Line Height 1.2 em" at bounding box center [75, 329] width 125 height 34
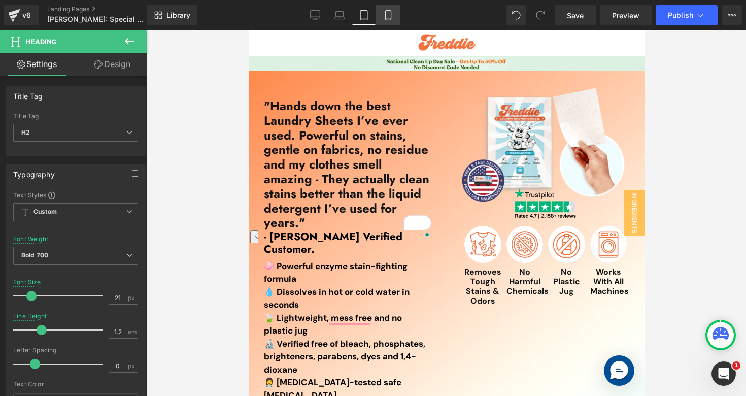
click at [382, 23] on link "Mobile" at bounding box center [388, 15] width 24 height 20
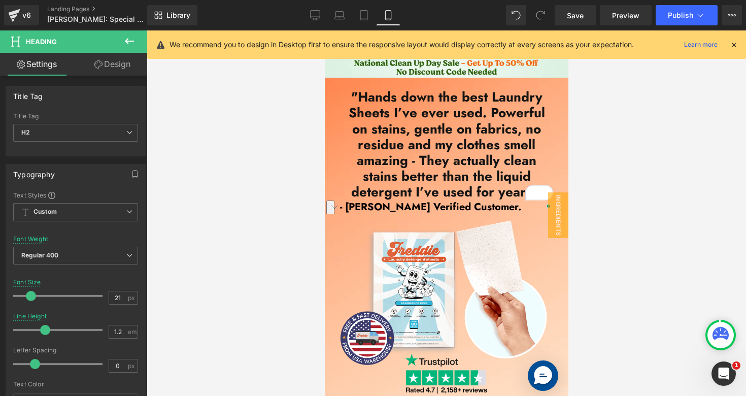
scroll to position [0, 0]
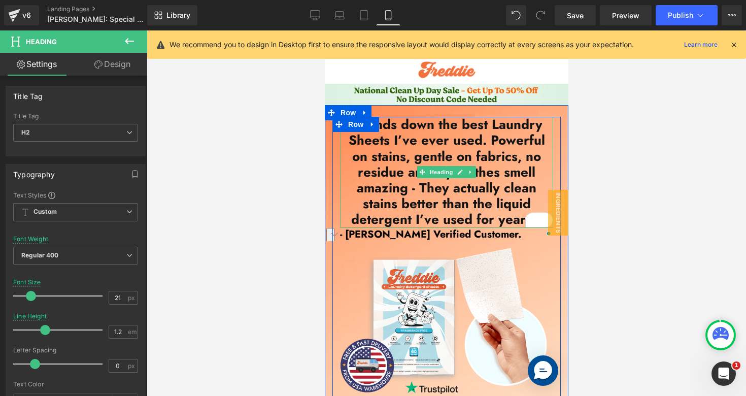
click at [374, 161] on h1 ""Hands down the best Laundry Sheets I’ve ever used. Powerful on stains, gentle …" at bounding box center [445, 172] width 213 height 111
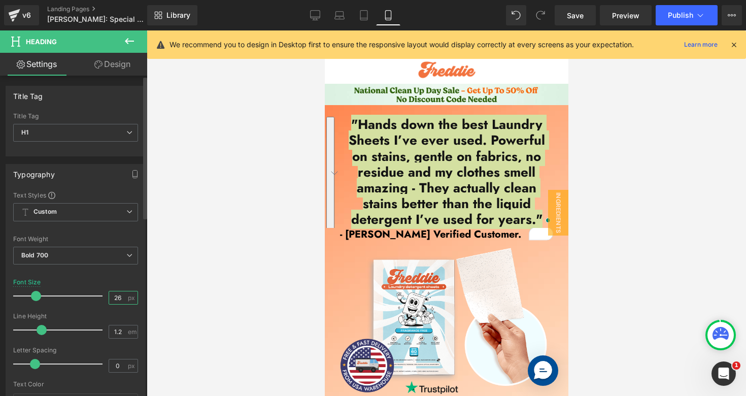
click at [113, 296] on input "26" at bounding box center [118, 297] width 18 height 13
type input "22"
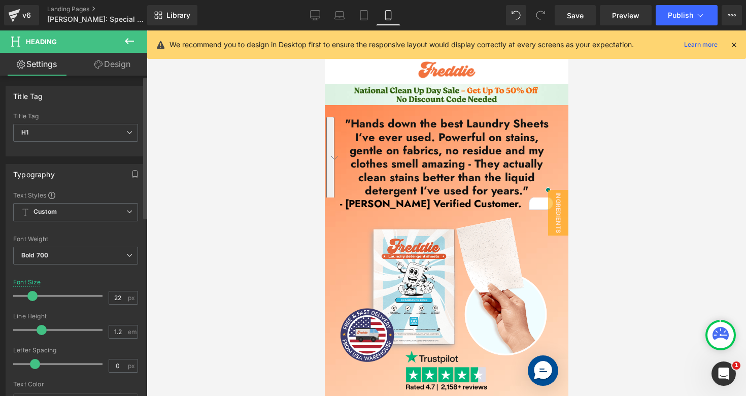
click at [119, 280] on div "Font Size 22 px" at bounding box center [75, 295] width 125 height 34
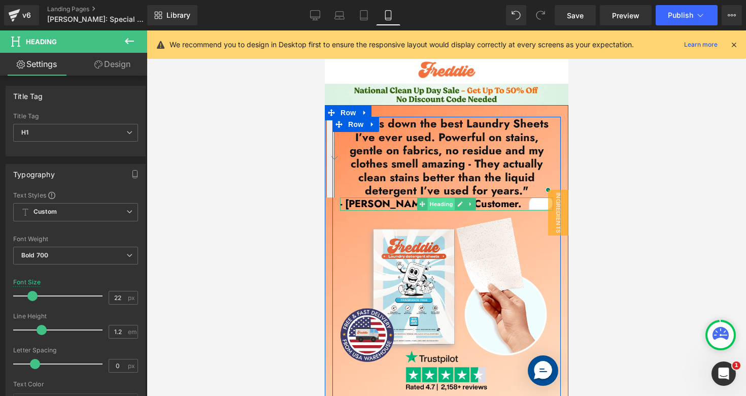
click at [444, 204] on span "Heading" at bounding box center [440, 204] width 27 height 12
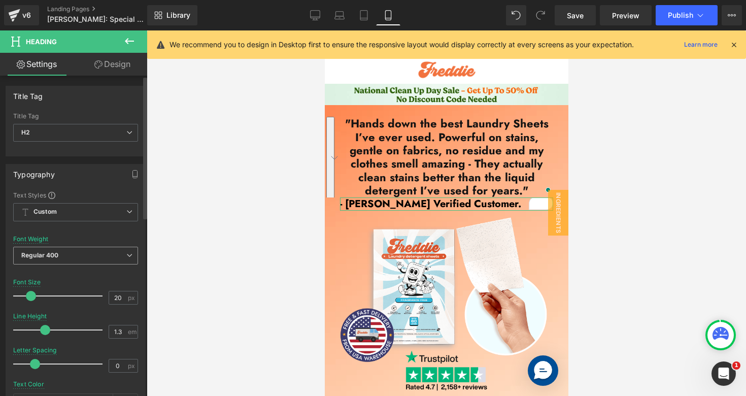
click at [101, 254] on span "Regular 400" at bounding box center [75, 256] width 125 height 18
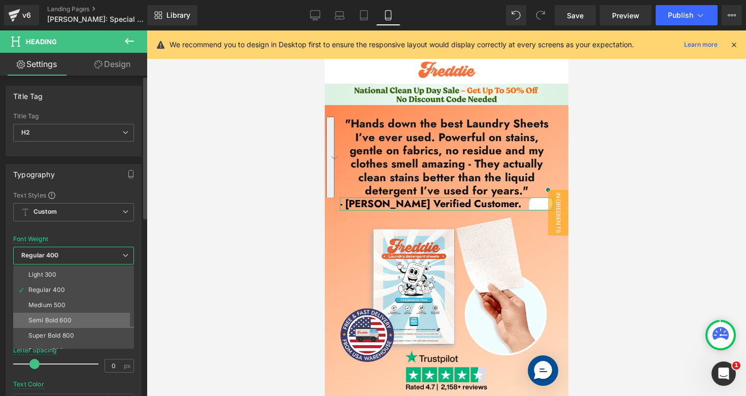
scroll to position [77, 0]
click at [57, 319] on li "Bold 700" at bounding box center [75, 317] width 125 height 15
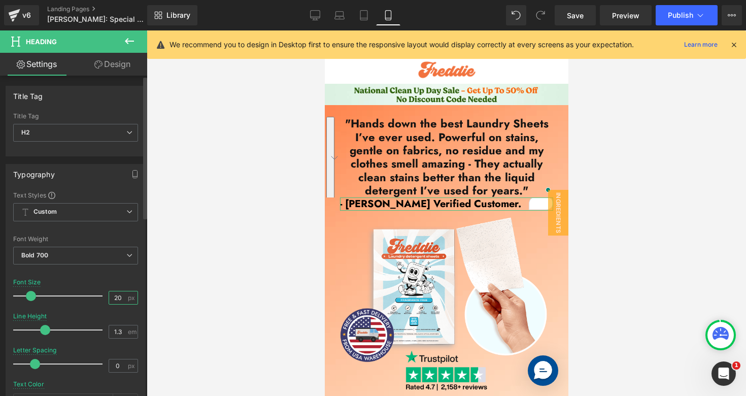
click at [111, 301] on input "20" at bounding box center [118, 297] width 18 height 13
click at [114, 298] on input "20" at bounding box center [118, 297] width 18 height 13
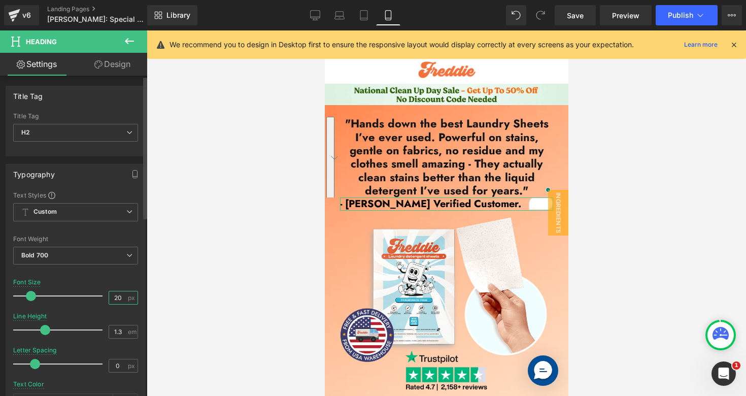
click at [114, 298] on input "20" at bounding box center [118, 297] width 18 height 13
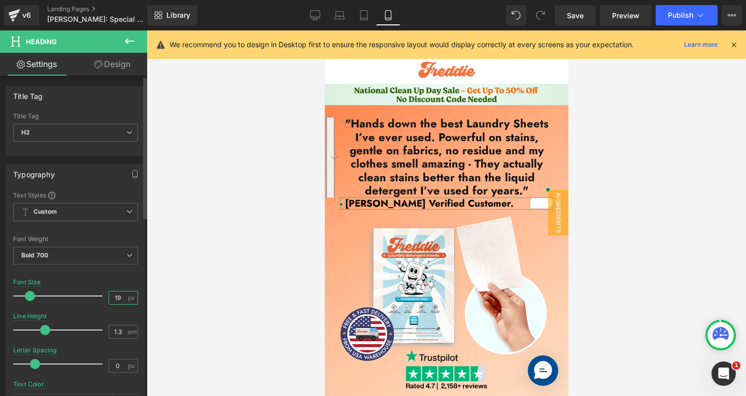
type input "19"
click at [122, 284] on div "Font Size 19 px" at bounding box center [75, 295] width 125 height 34
click at [119, 332] on input "1.3" at bounding box center [118, 331] width 18 height 13
type input "1.2"
click at [47, 319] on div "Line Height" at bounding box center [29, 315] width 33 height 7
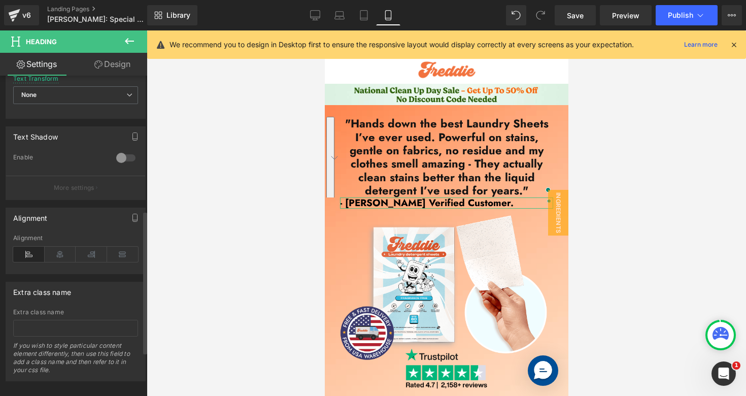
scroll to position [400, 0]
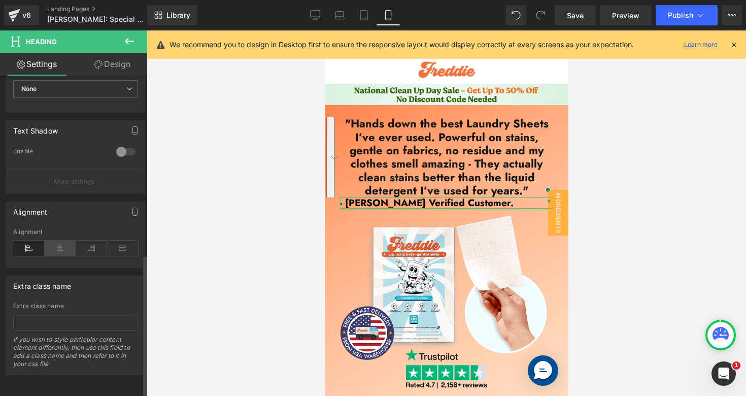
click at [59, 240] on icon at bounding box center [60, 247] width 31 height 15
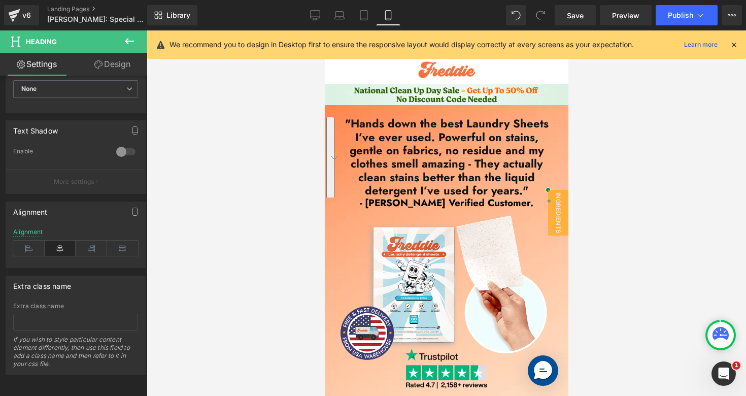
click at [674, 155] on div at bounding box center [446, 212] width 599 height 365
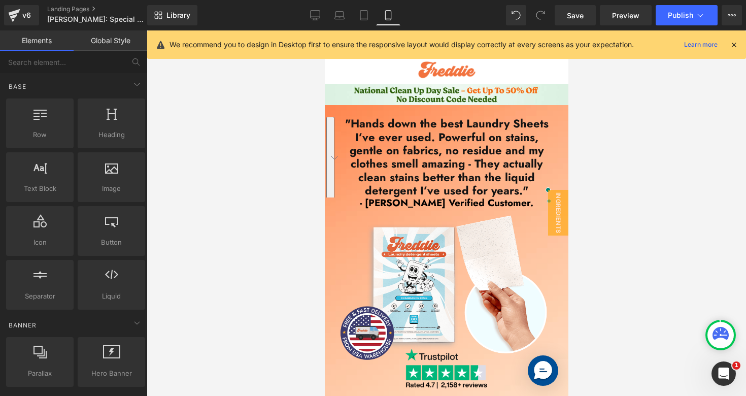
click at [674, 155] on div at bounding box center [446, 212] width 599 height 365
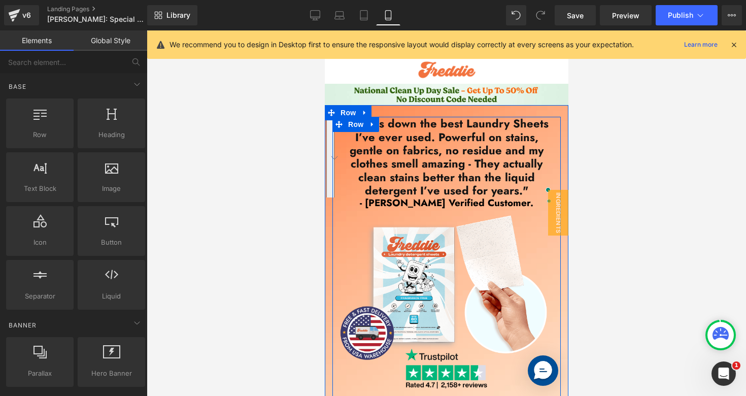
click at [555, 163] on div ""Hands down the best Laundry Sheets I’ve ever used. Powerful on stains, gentle …" at bounding box center [446, 385] width 228 height 537
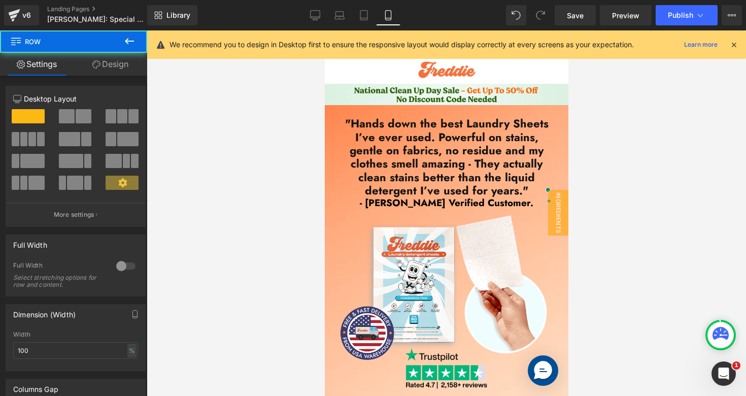
click at [608, 110] on div at bounding box center [446, 212] width 599 height 365
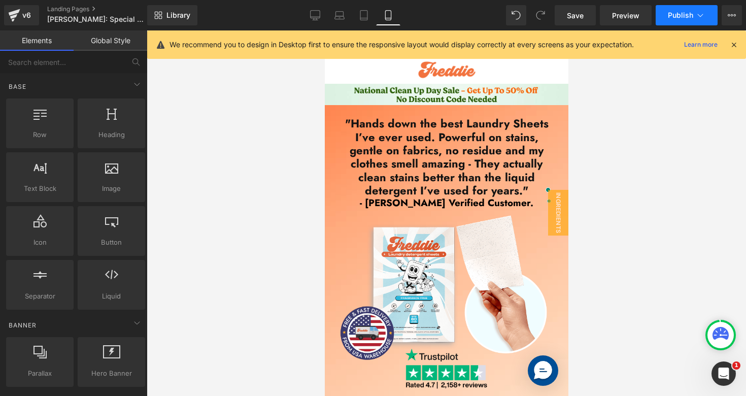
click at [671, 13] on span "Publish" at bounding box center [680, 15] width 25 height 8
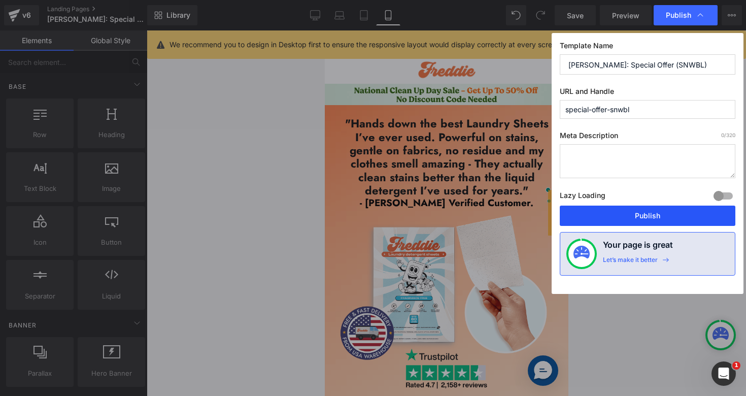
click at [598, 223] on button "Publish" at bounding box center [648, 215] width 176 height 20
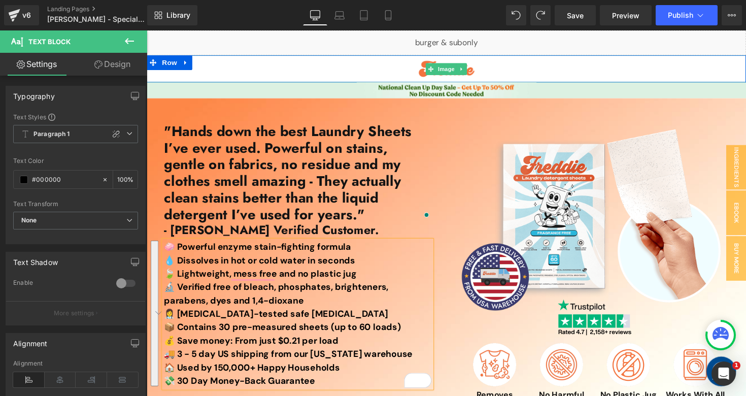
click at [567, 63] on div at bounding box center [454, 70] width 614 height 28
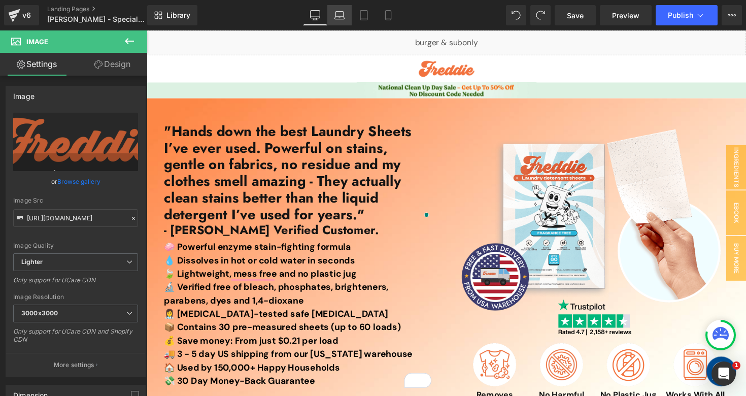
click at [342, 15] on icon at bounding box center [339, 15] width 10 height 10
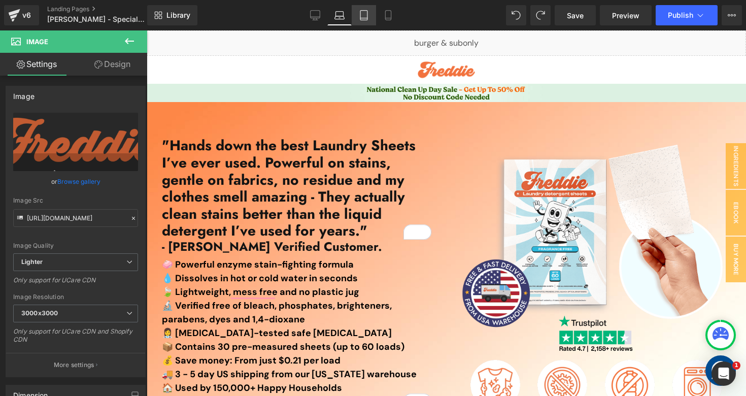
click at [368, 16] on icon at bounding box center [364, 15] width 10 height 10
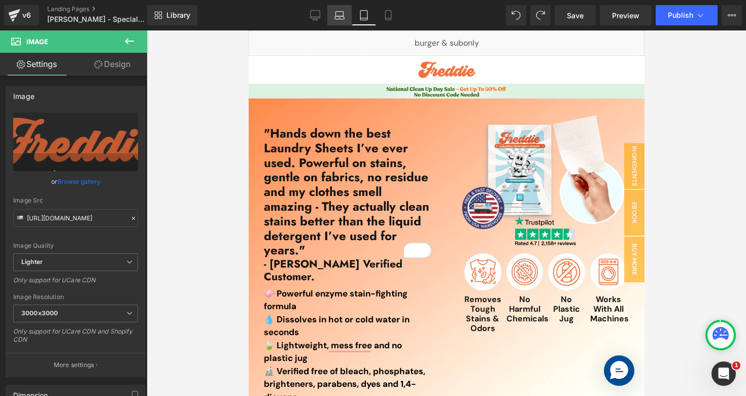
click at [344, 23] on link "Laptop" at bounding box center [339, 15] width 24 height 20
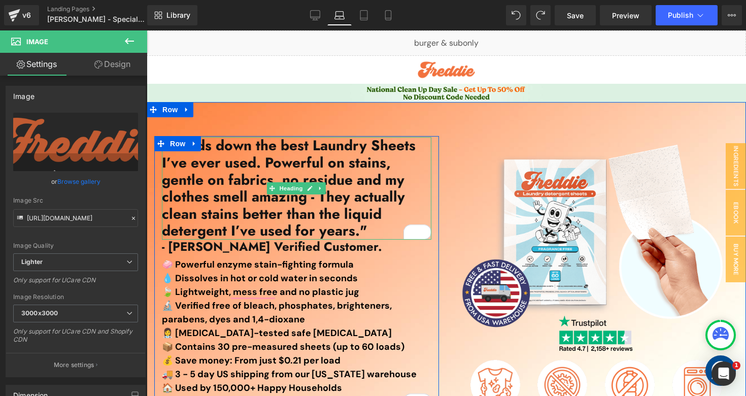
click at [314, 150] on h1 ""Hands down the best Laundry Sheets I’ve ever used. Powerful on stains, gentle …" at bounding box center [296, 188] width 269 height 102
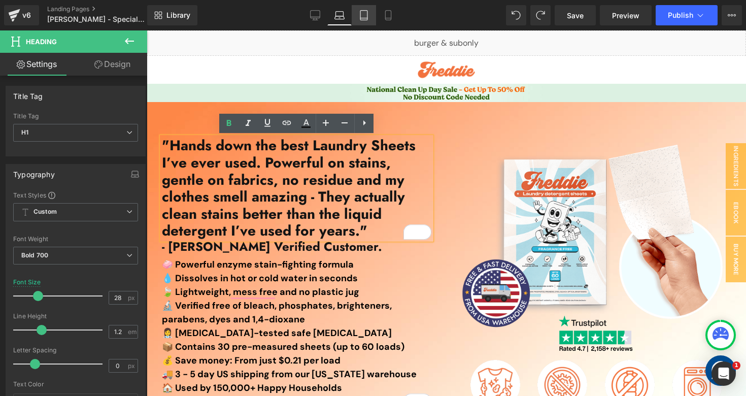
click at [361, 11] on icon at bounding box center [363, 16] width 7 height 10
type input "24"
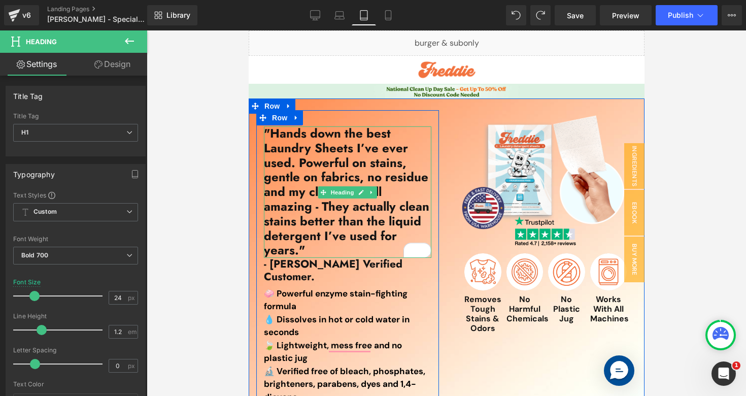
click at [313, 170] on h1 ""Hands down the best Laundry Sheets I’ve ever used. Powerful on stains, gentle …" at bounding box center [346, 191] width 167 height 131
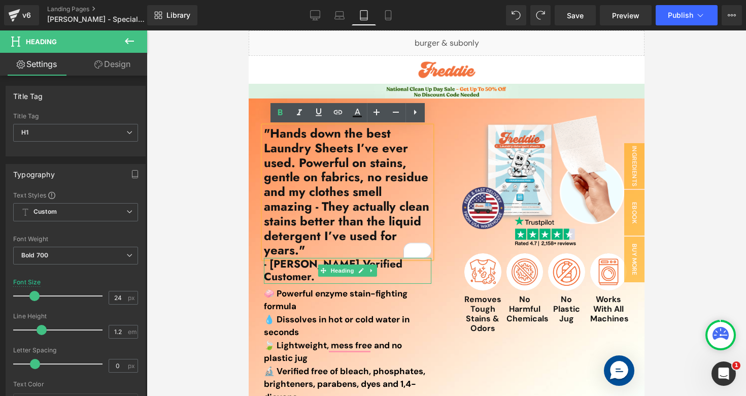
click at [304, 262] on h1 "- [PERSON_NAME] Verified Customer." at bounding box center [346, 270] width 167 height 25
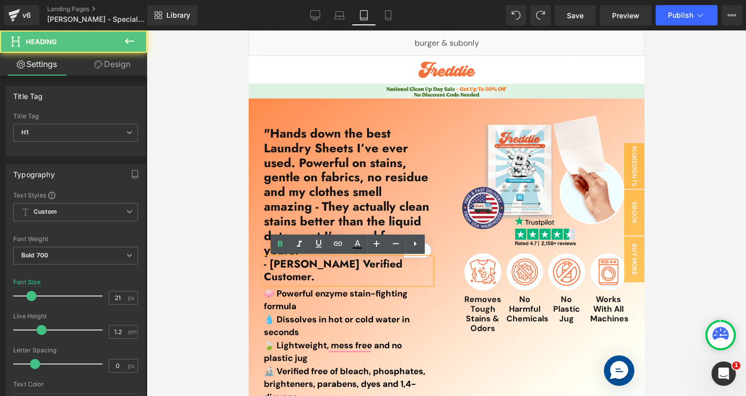
click at [304, 262] on h1 "- [PERSON_NAME] Verified Customer." at bounding box center [346, 270] width 167 height 25
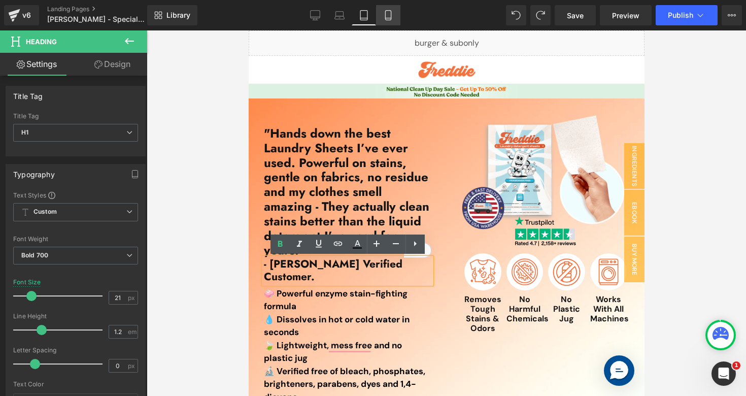
click at [394, 17] on link "Mobile" at bounding box center [388, 15] width 24 height 20
type input "19"
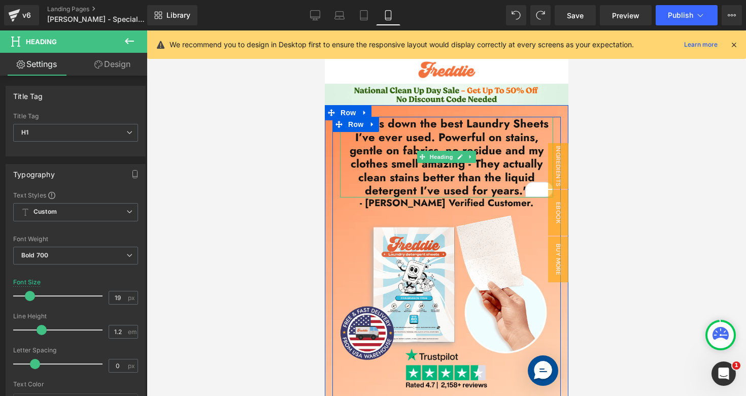
click at [419, 166] on h1 ""Hands down the best Laundry Sheets I’ve ever used. Powerful on stains, gentle …" at bounding box center [445, 157] width 213 height 80
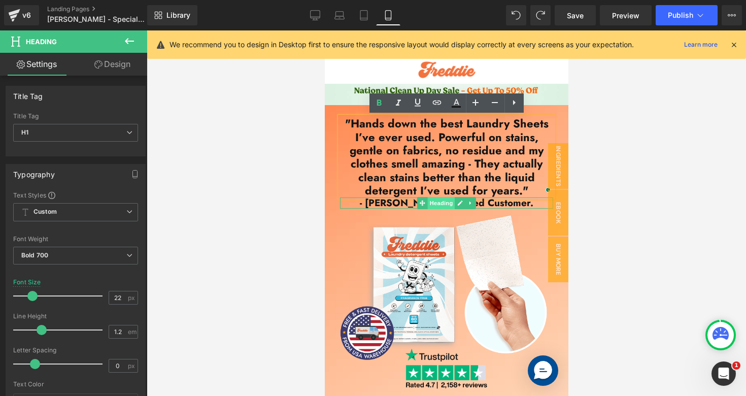
click at [435, 203] on span "Heading" at bounding box center [440, 203] width 27 height 12
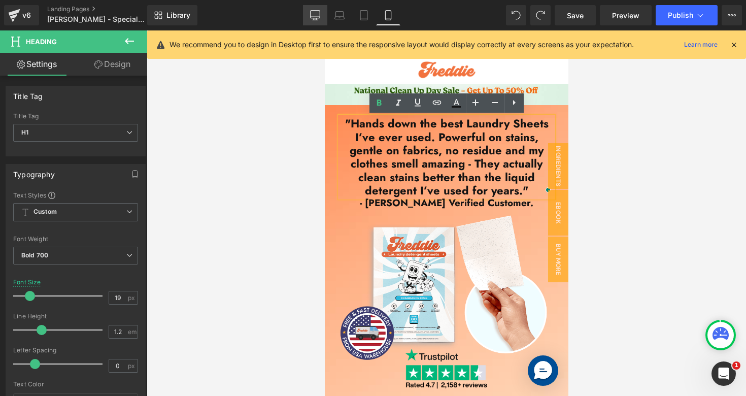
click at [322, 20] on link "Desktop" at bounding box center [315, 15] width 24 height 20
type input "24"
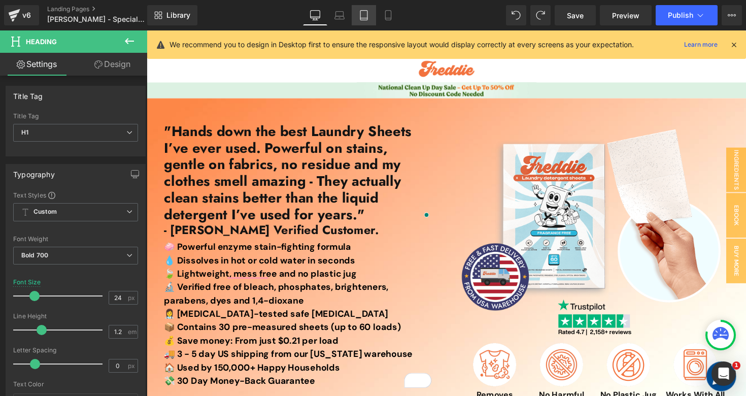
scroll to position [68, 0]
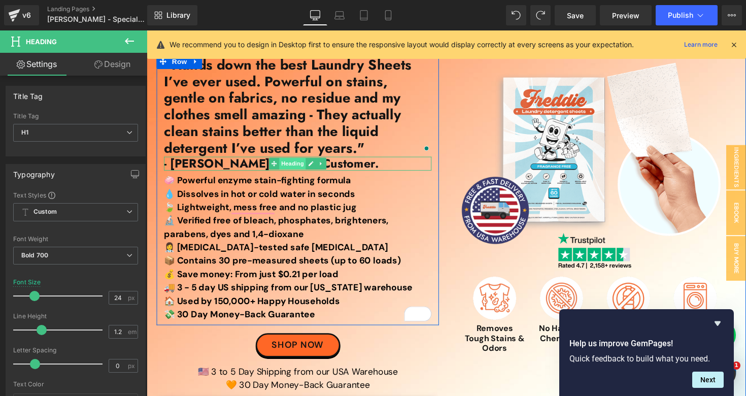
click at [295, 166] on span "Heading" at bounding box center [296, 167] width 27 height 12
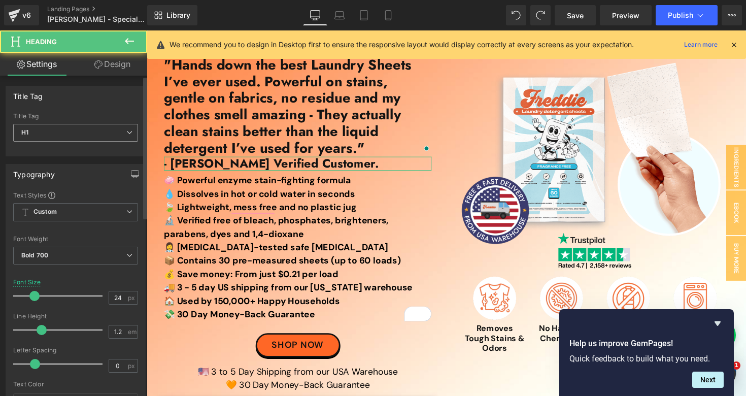
click at [117, 130] on span "H1" at bounding box center [75, 133] width 125 height 18
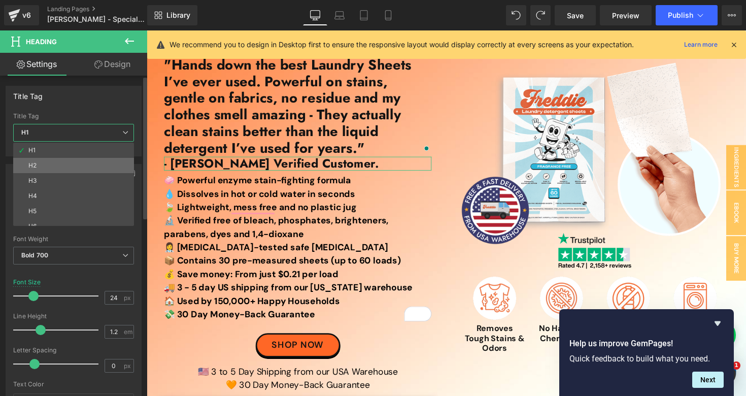
click at [79, 160] on li "H2" at bounding box center [75, 165] width 125 height 15
type input "1.3"
type input "#000000"
type input "100"
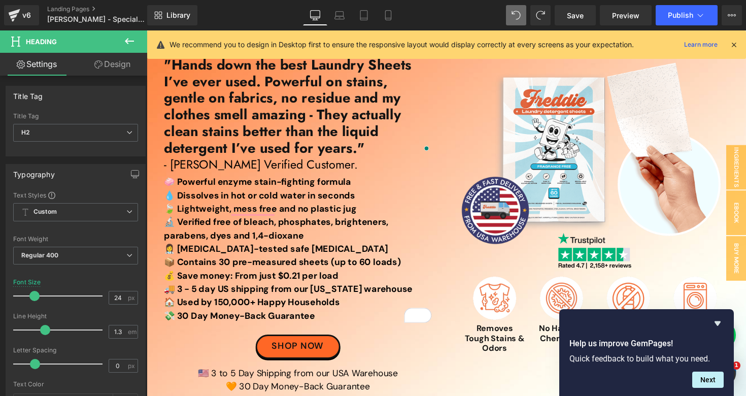
type input "1.2"
type input "Color 3"
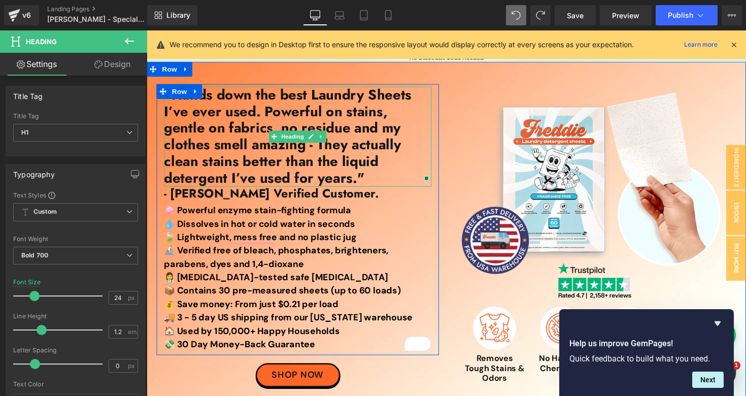
scroll to position [0, 0]
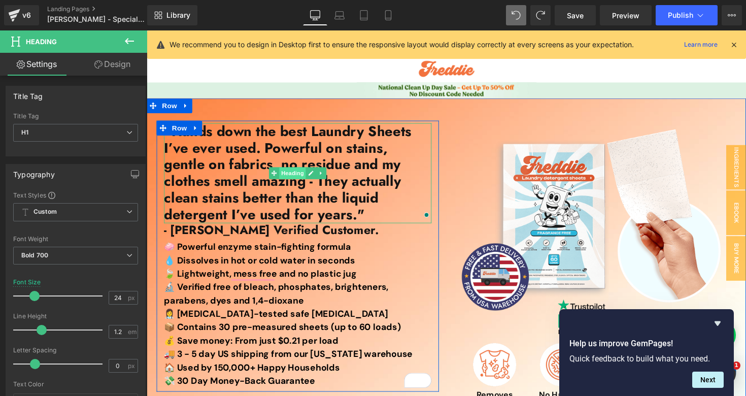
click at [290, 179] on span "Heading" at bounding box center [296, 176] width 27 height 12
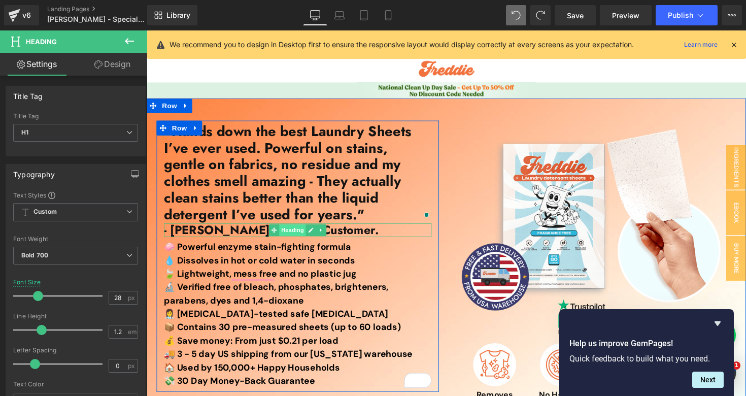
click at [298, 234] on span "Heading" at bounding box center [296, 235] width 27 height 12
